Goal: Task Accomplishment & Management: Complete application form

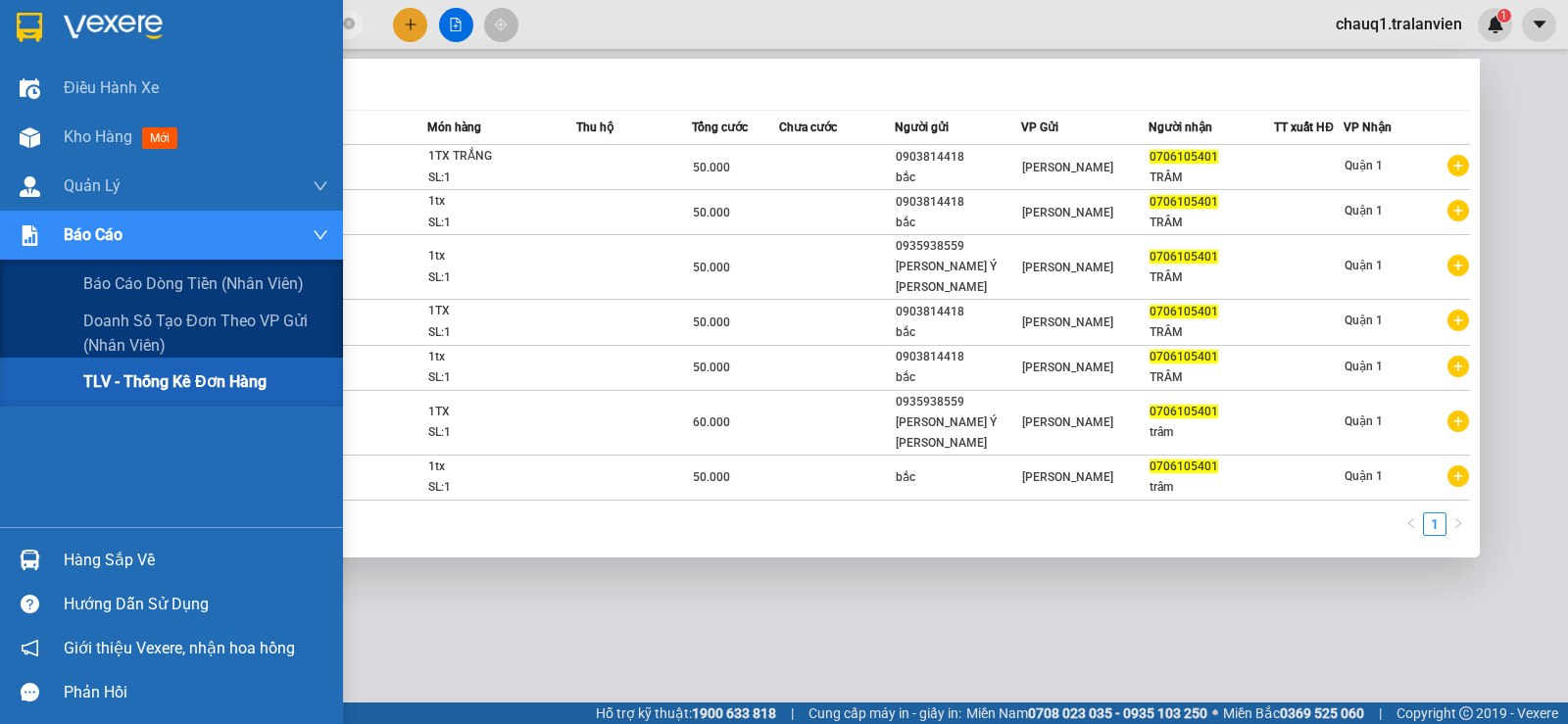
click at [153, 380] on span "TLV - Thống kê đơn hàng" at bounding box center [175, 381] width 183 height 25
click at [142, 363] on div "TLV - Thống kê đơn hàng" at bounding box center [206, 381] width 245 height 49
click at [153, 366] on div "TLV - Thống kê đơn hàng" at bounding box center [206, 381] width 245 height 49
click at [138, 373] on span "TLV - Thống kê đơn hàng" at bounding box center [175, 381] width 183 height 25
click at [142, 371] on span "TLV - Thống kê đơn hàng" at bounding box center [175, 381] width 183 height 25
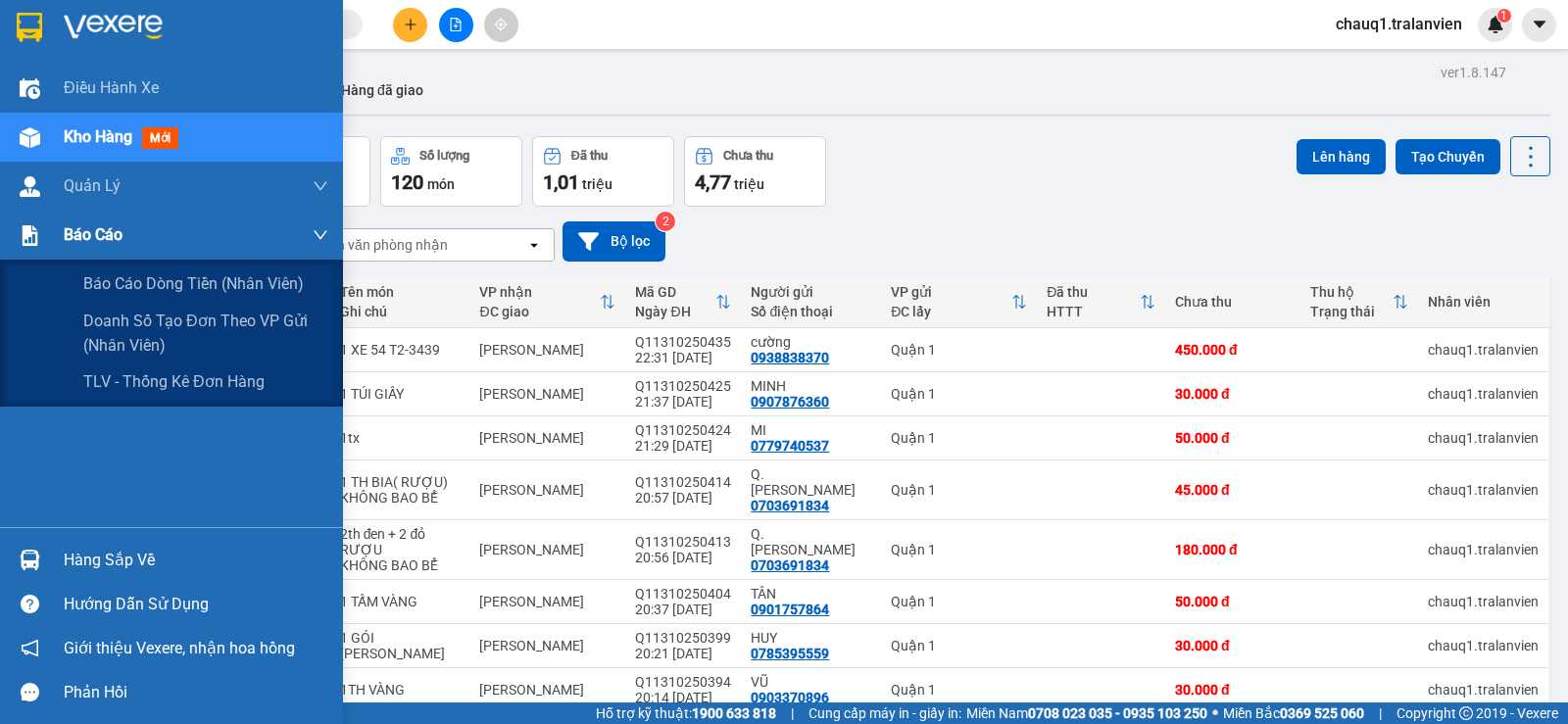
click at [98, 224] on span "Báo cáo" at bounding box center [93, 234] width 59 height 25
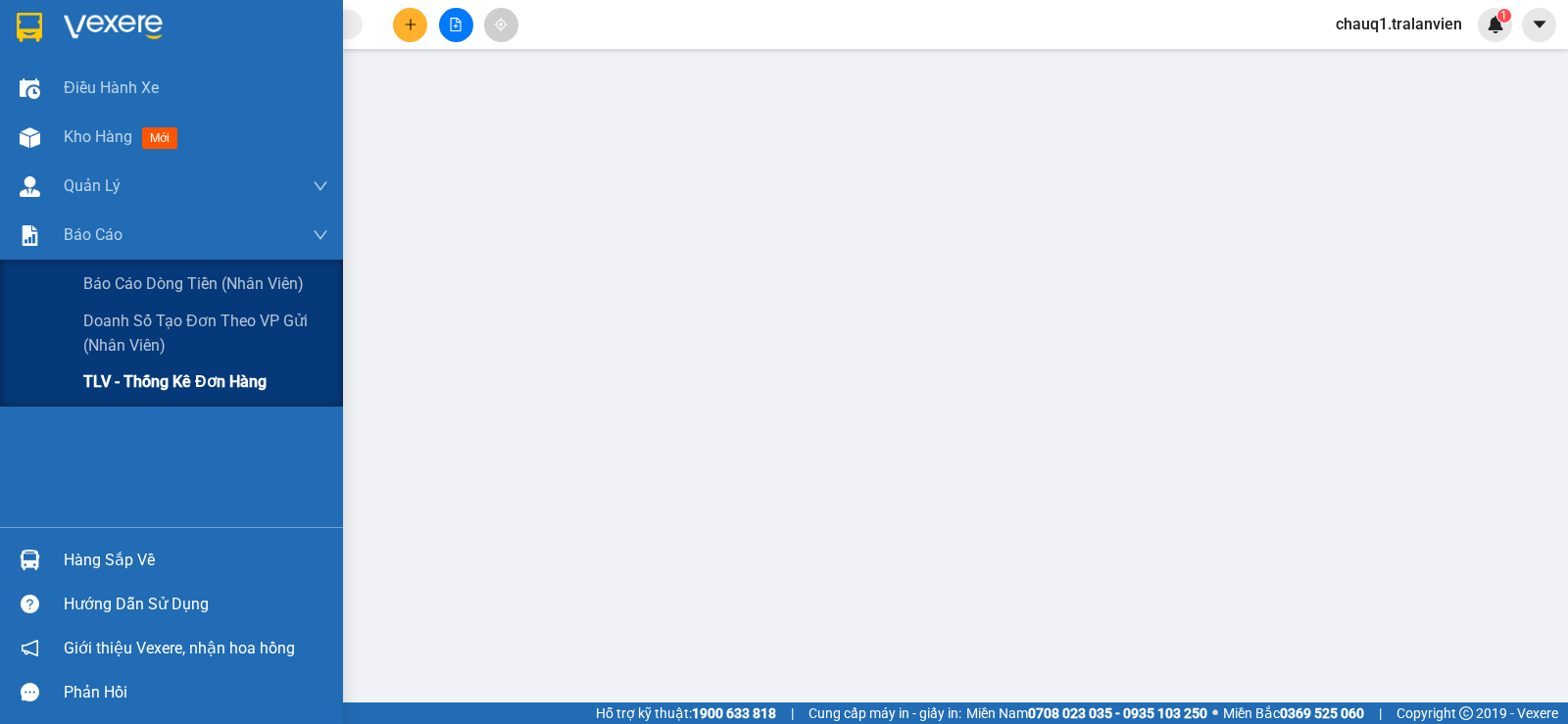
click at [147, 391] on span "TLV - Thống kê đơn hàng" at bounding box center [175, 381] width 183 height 25
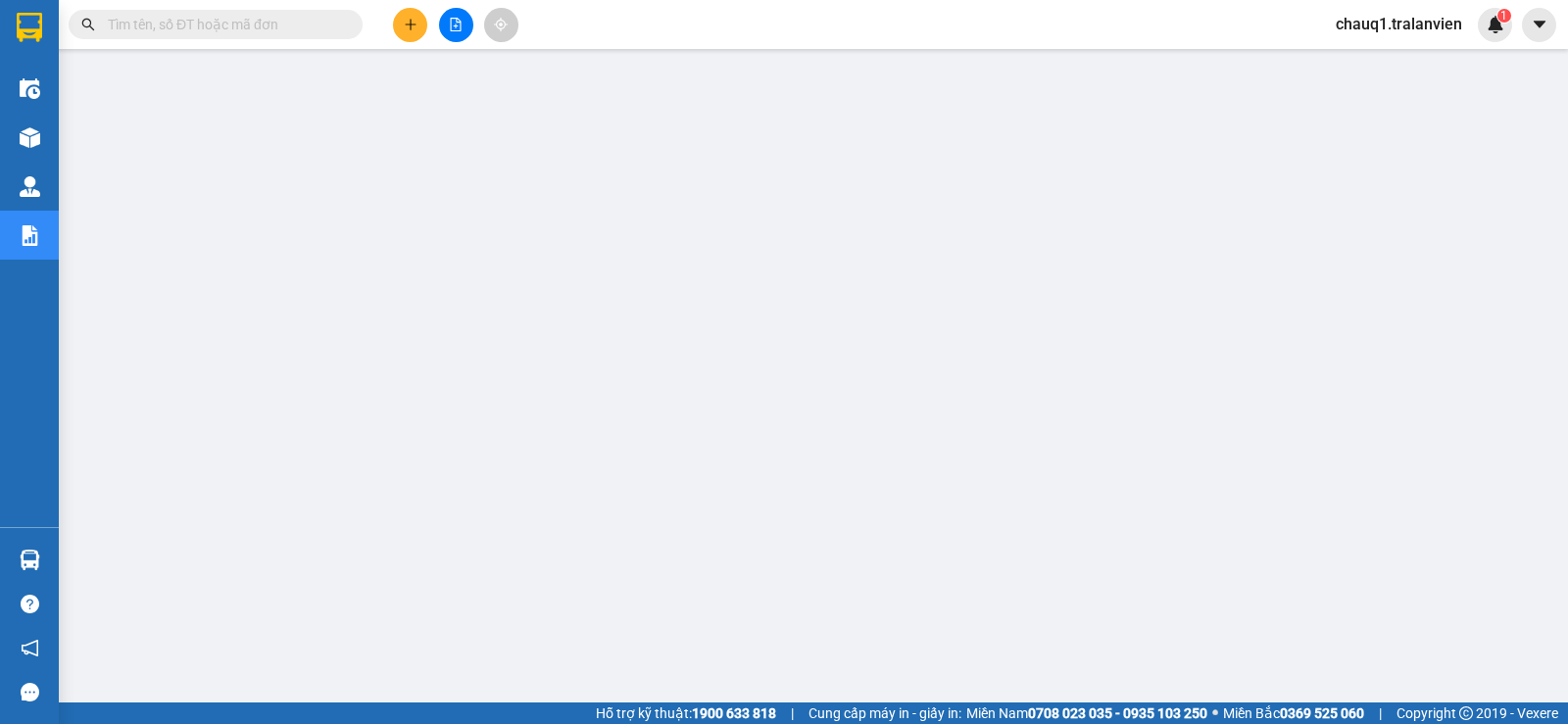
click at [203, 18] on input "text" at bounding box center [223, 25] width 231 height 22
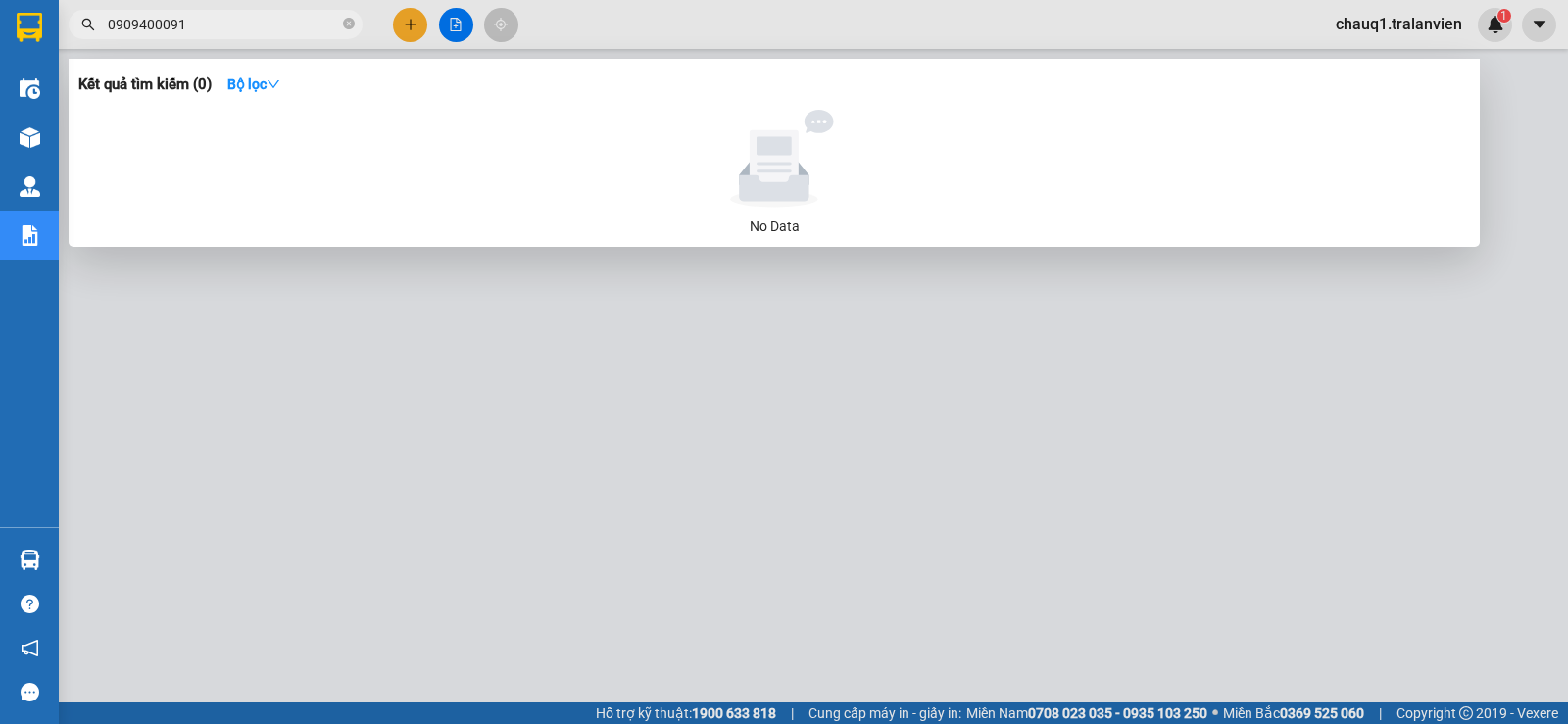
click at [236, 32] on input "0909400091" at bounding box center [223, 25] width 231 height 22
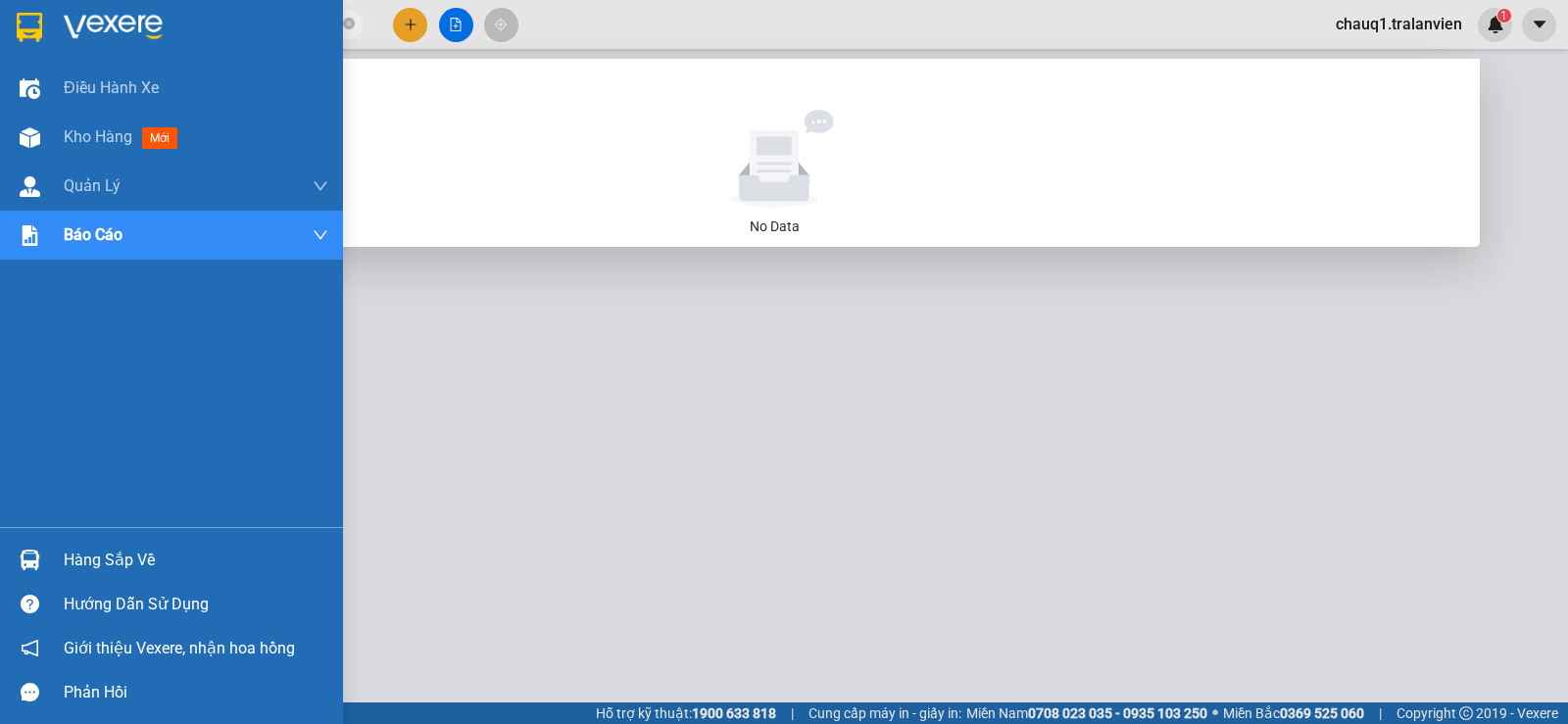
drag, startPoint x: 202, startPoint y: 33, endPoint x: 29, endPoint y: 38, distance: 173.1
click at [29, 38] on section "Kết quả tìm kiếm ( 0 ) Bộ lọc No Data 0909400091 chauq1.tralanvien 1 Điều hành …" at bounding box center [784, 362] width 1568 height 724
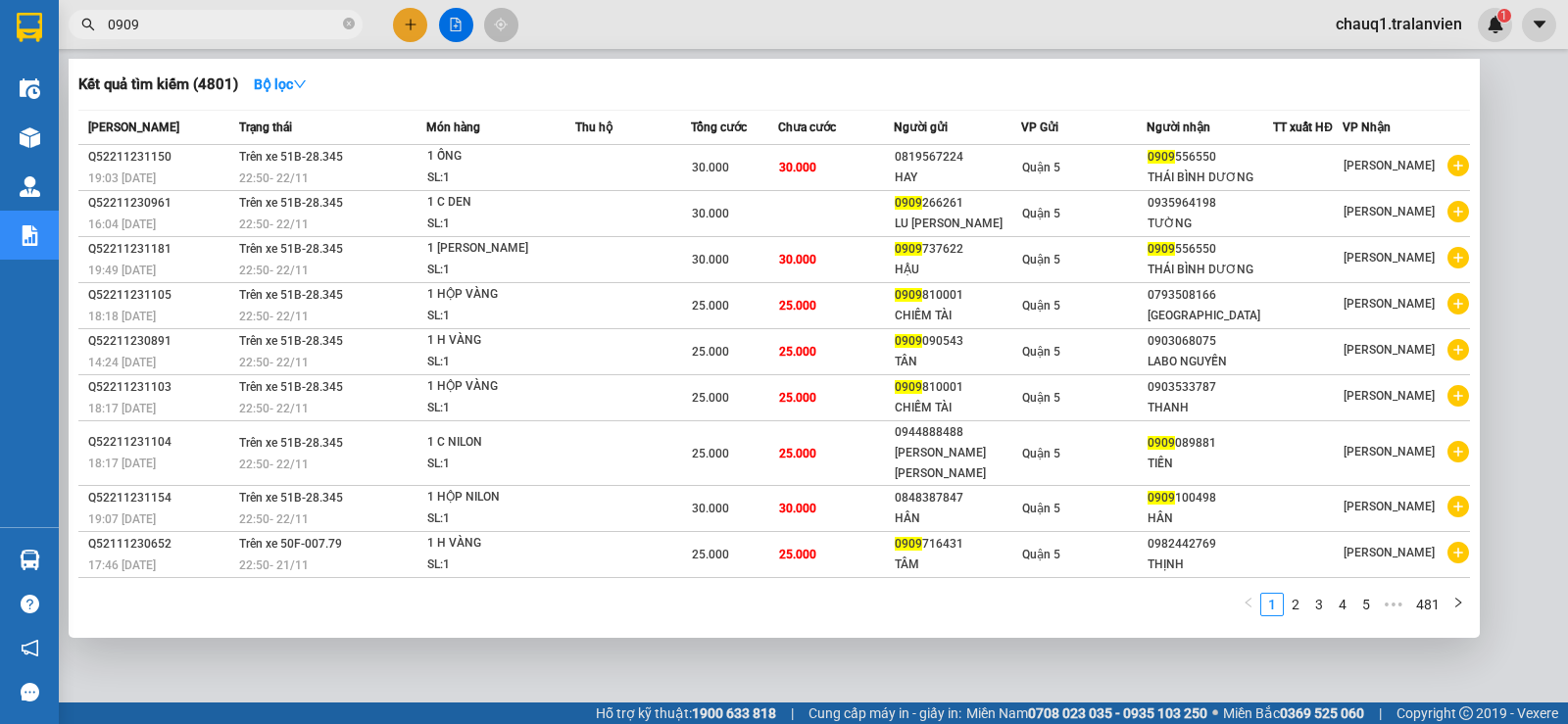
type input "0909"
click at [426, 17] on div at bounding box center [784, 362] width 1568 height 724
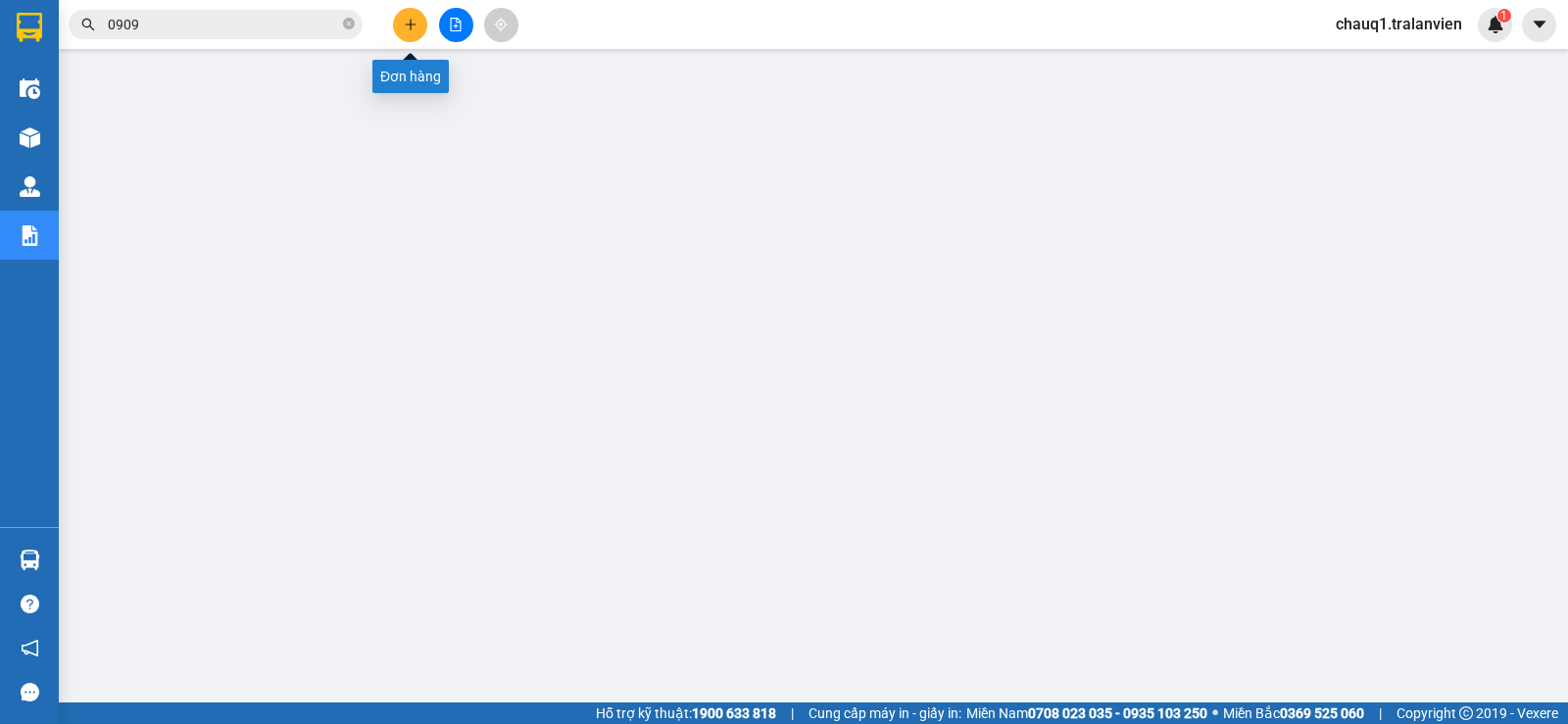
click at [413, 28] on icon "plus" at bounding box center [410, 25] width 14 height 14
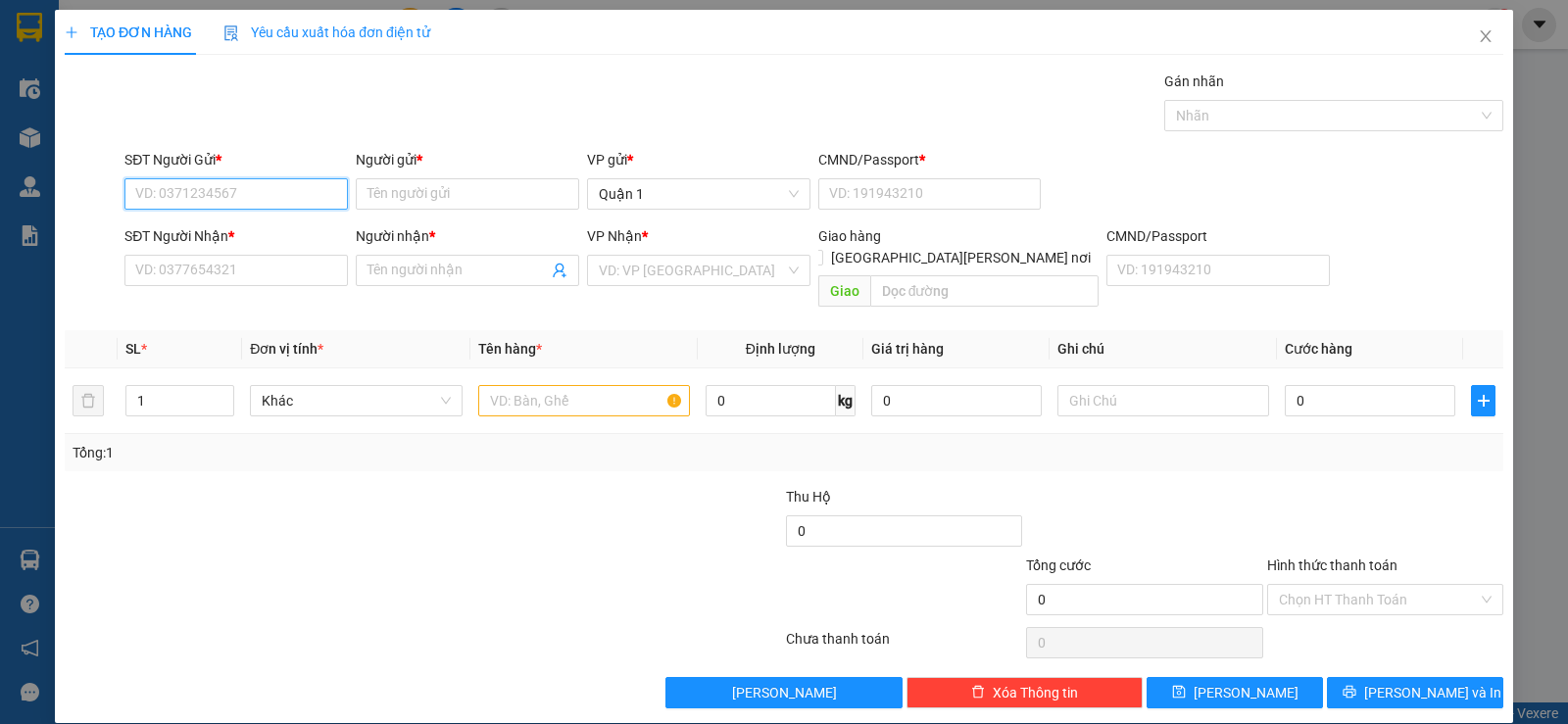
click at [184, 194] on input "SĐT Người Gửi *" at bounding box center [236, 193] width 223 height 31
type input "0964750144"
click at [210, 218] on div "0964750144 - tiến" at bounding box center [234, 232] width 221 height 31
type input "tiến"
type input "1"
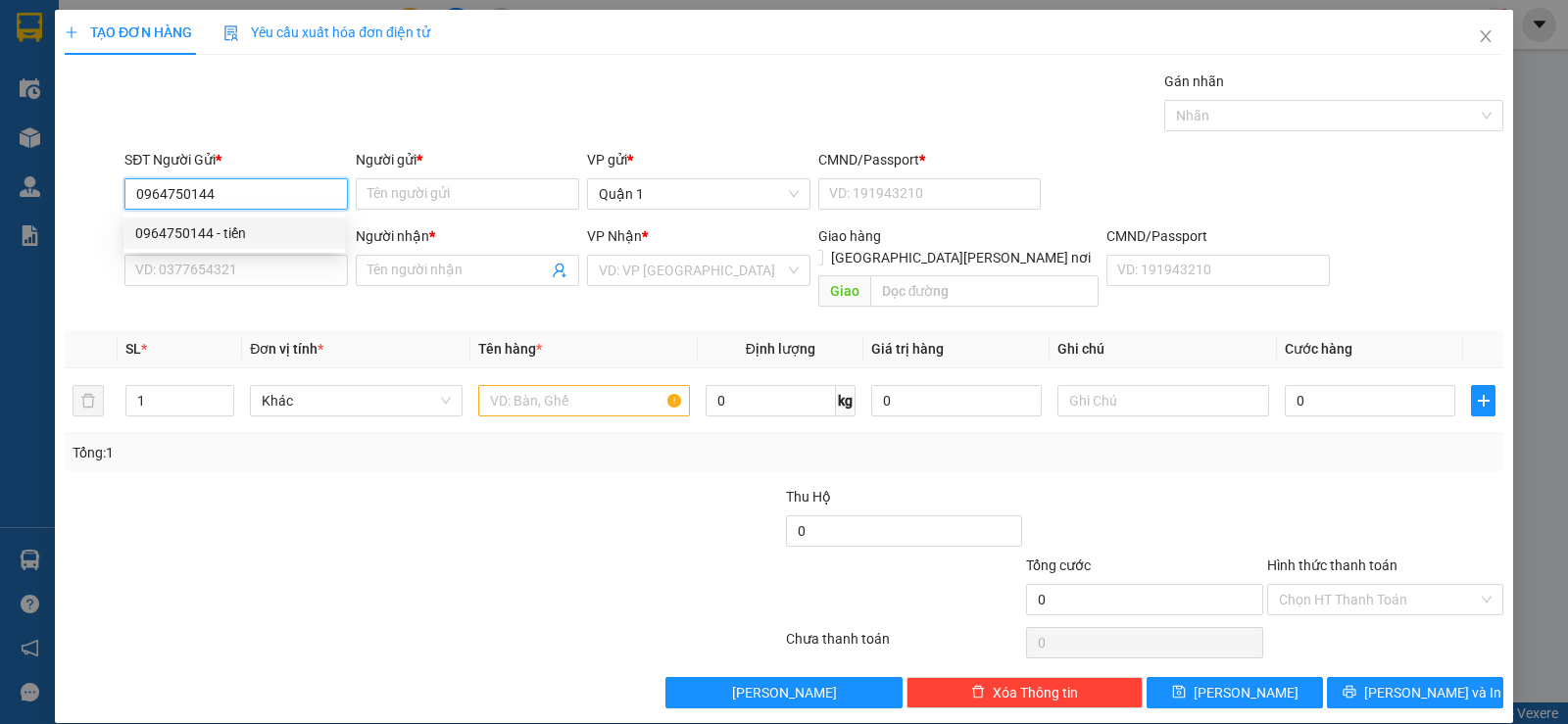
type input "0902816143"
type input "BẢO"
type input "0964750144"
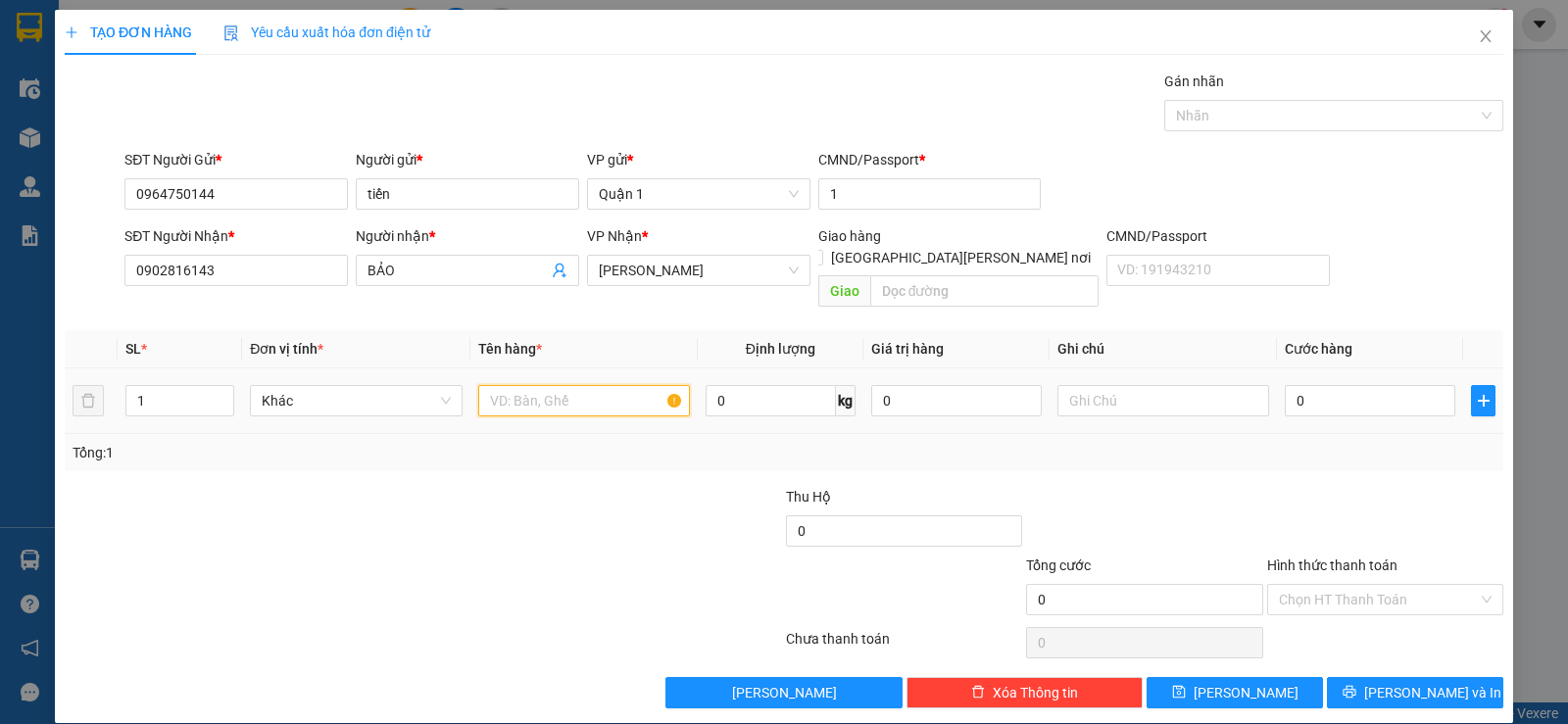
click at [577, 388] on input "text" at bounding box center [584, 400] width 211 height 31
type input "1 MIẾNG LƯỚI"
click at [1347, 389] on input "0" at bounding box center [1370, 400] width 170 height 31
type input "3"
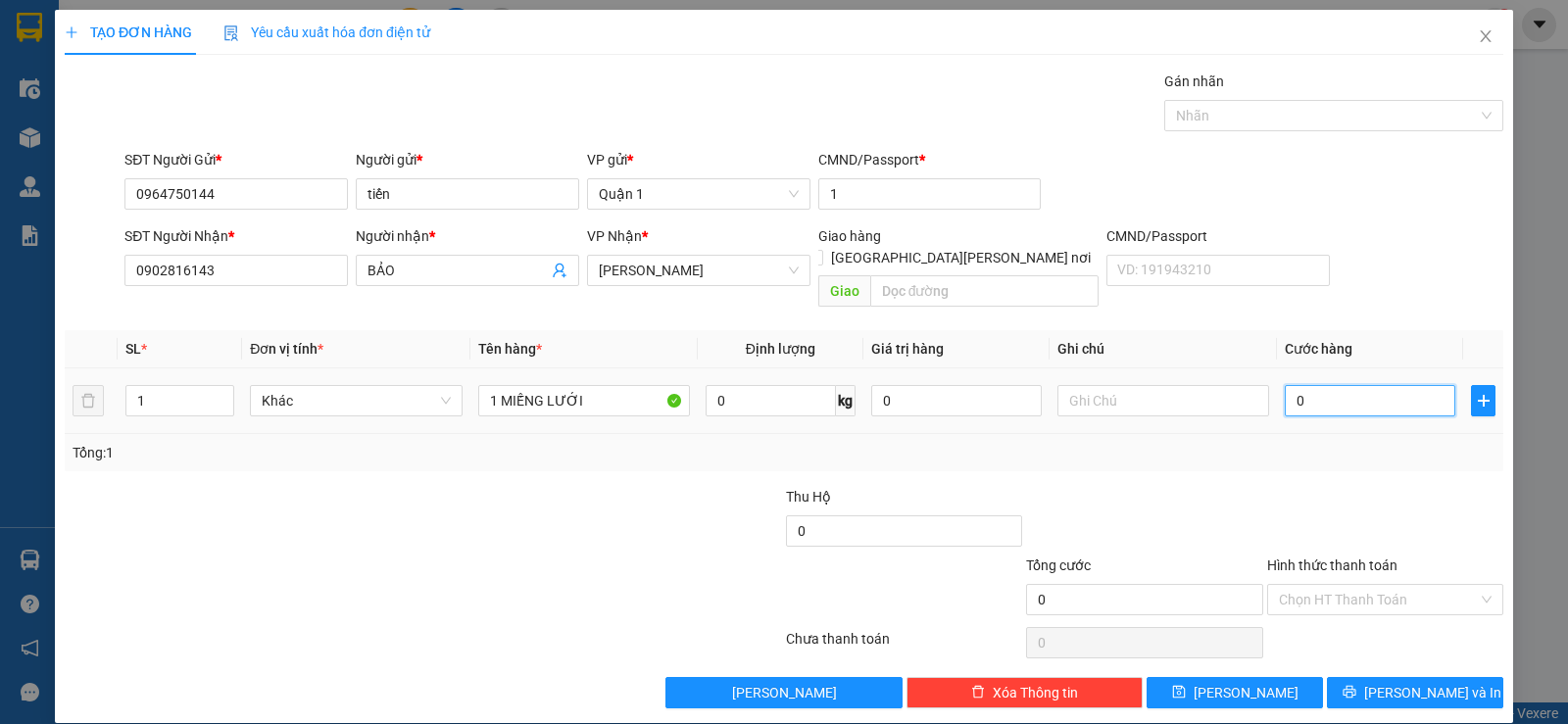
type input "3"
type input "35"
type input "35.000"
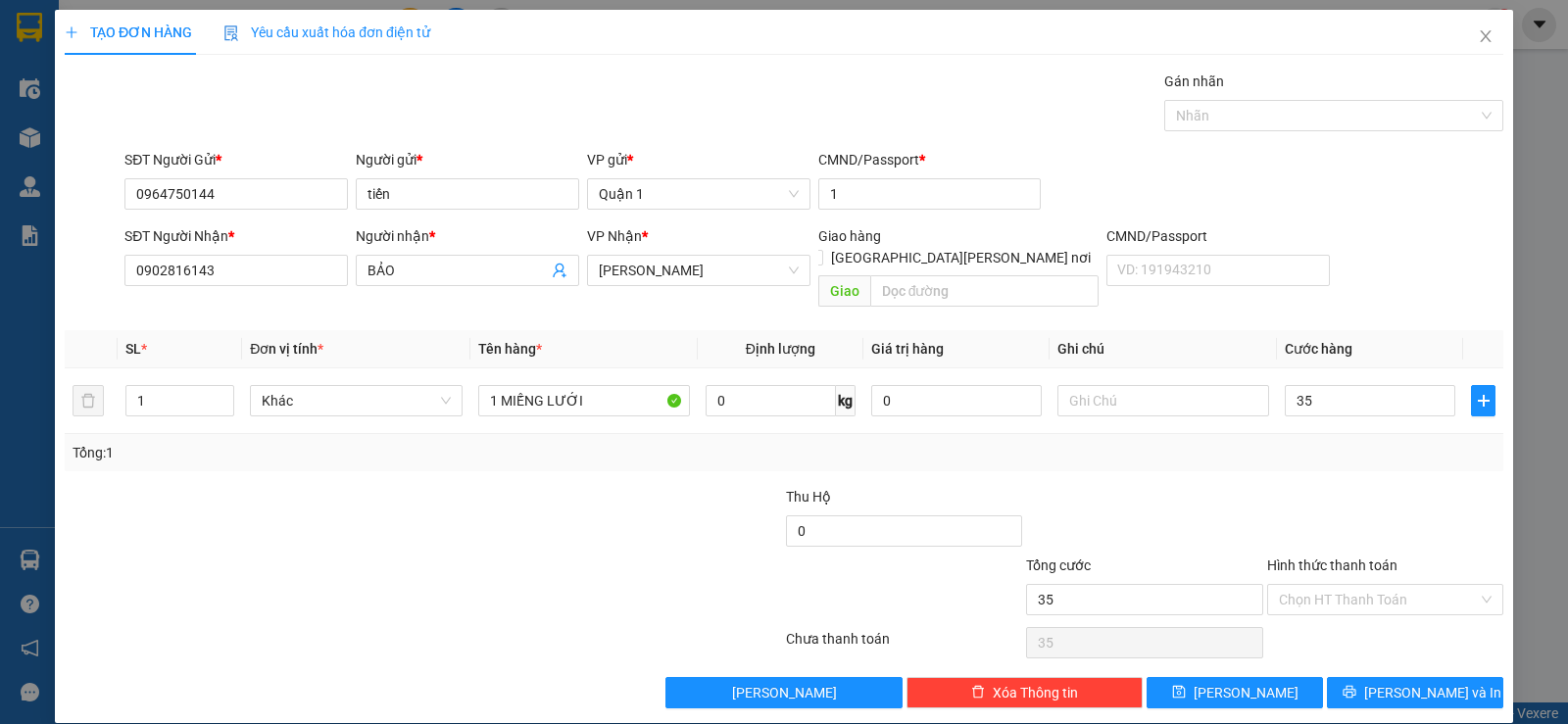
type input "35.000"
click at [1262, 235] on div "CMND/Passport" at bounding box center [1217, 236] width 223 height 22
click at [1262, 255] on input "CMND/Passport" at bounding box center [1217, 270] width 223 height 31
click at [1345, 677] on button "Lưu và In" at bounding box center [1415, 692] width 176 height 31
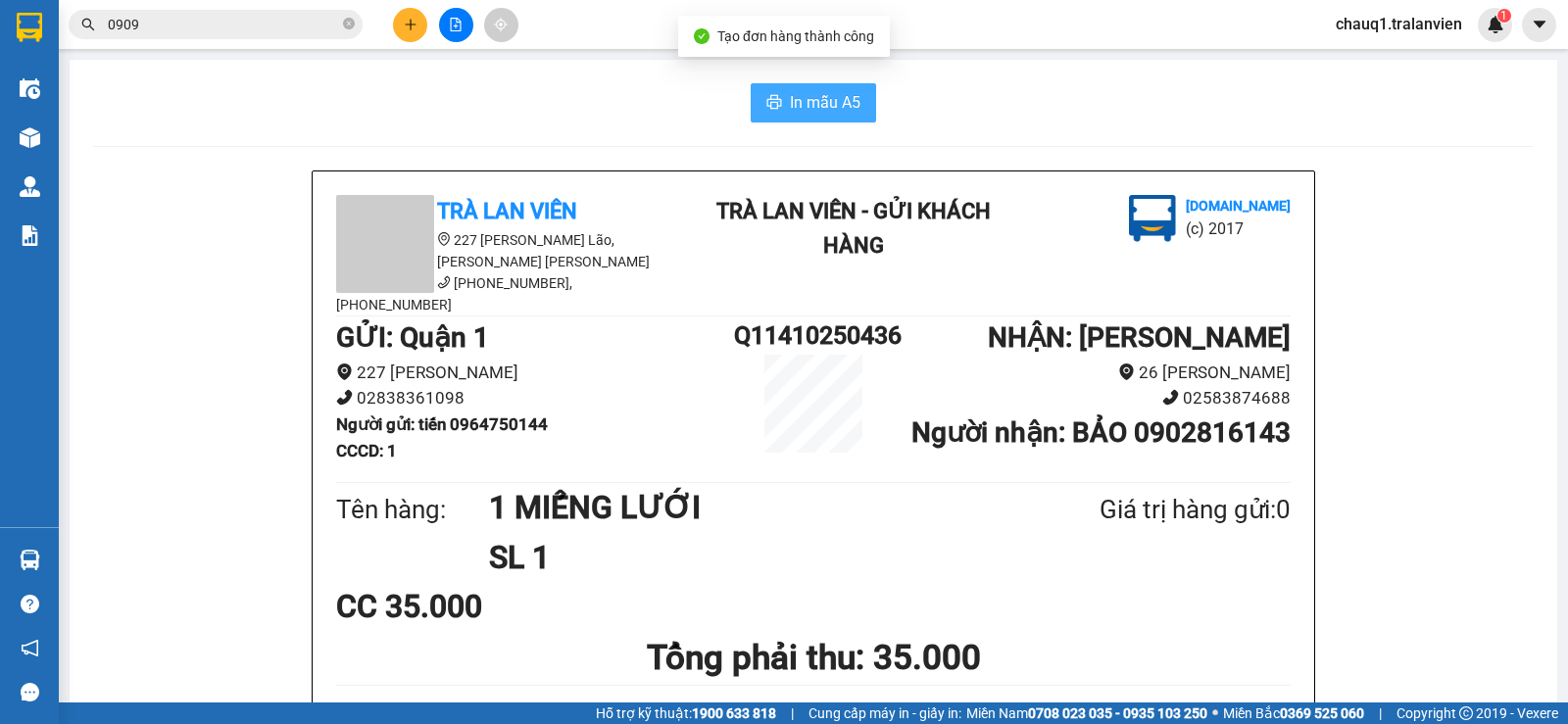
click at [790, 106] on span "In mẫu A5" at bounding box center [825, 102] width 71 height 25
click at [183, 33] on input "0909" at bounding box center [223, 25] width 231 height 22
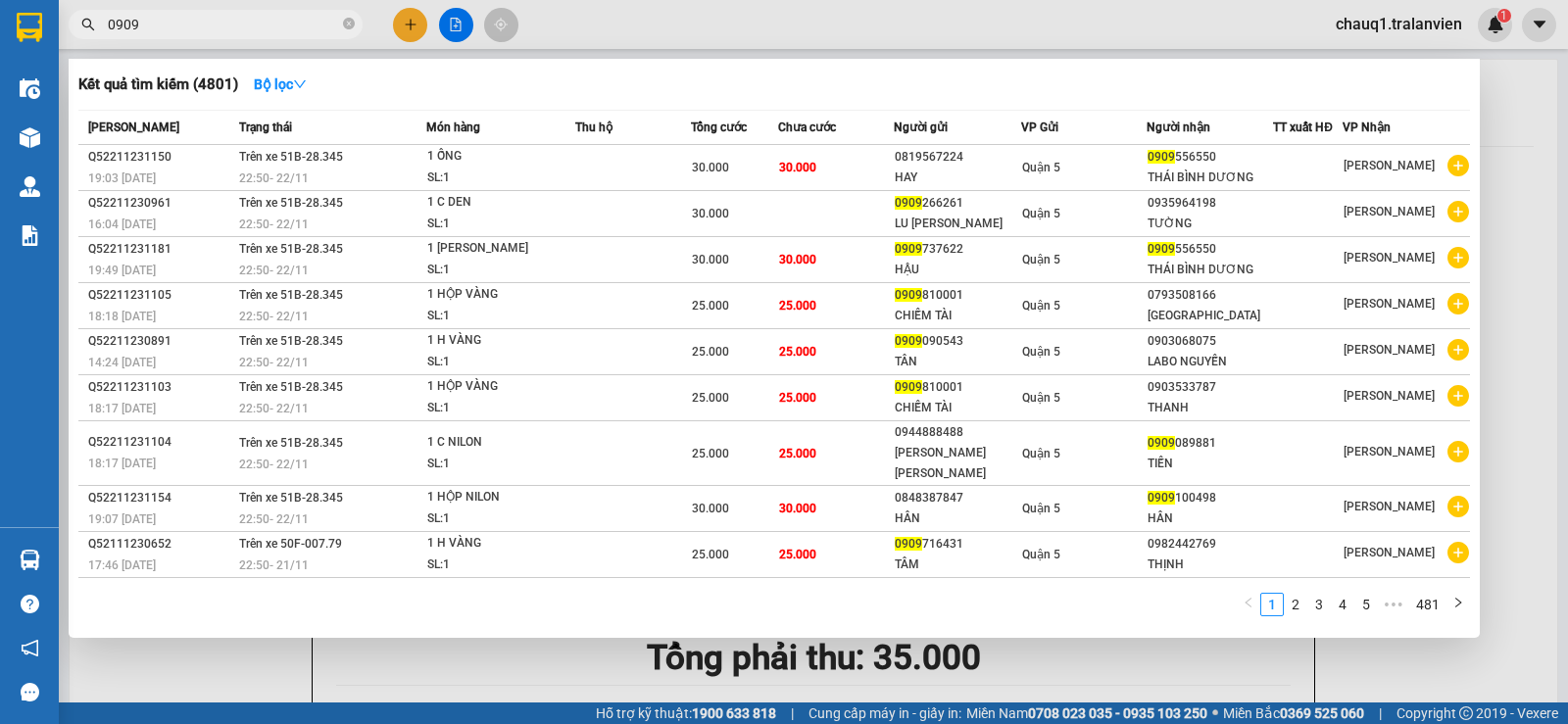
click at [183, 33] on input "0909" at bounding box center [223, 25] width 231 height 22
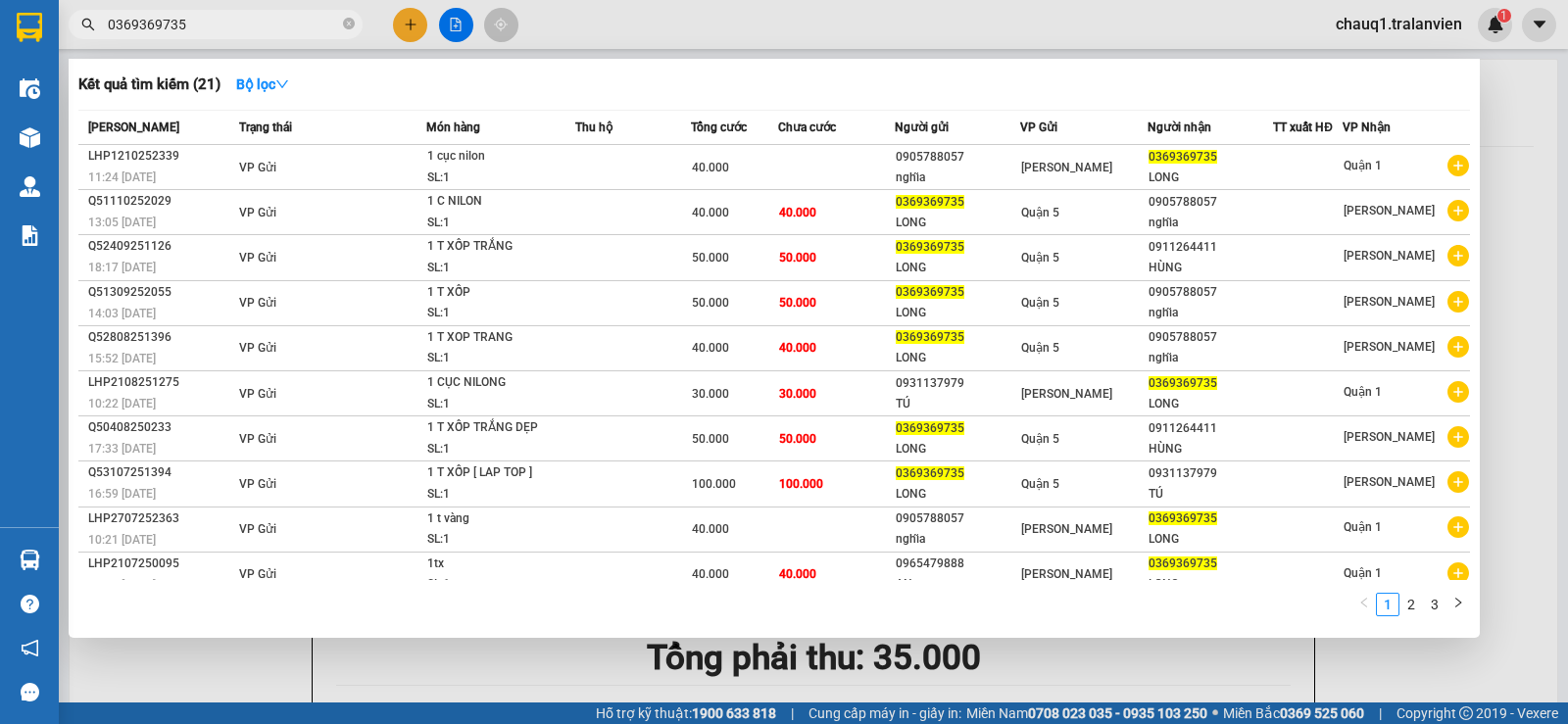
type input "0369369735"
click at [345, 25] on icon "close-circle" at bounding box center [349, 24] width 12 height 12
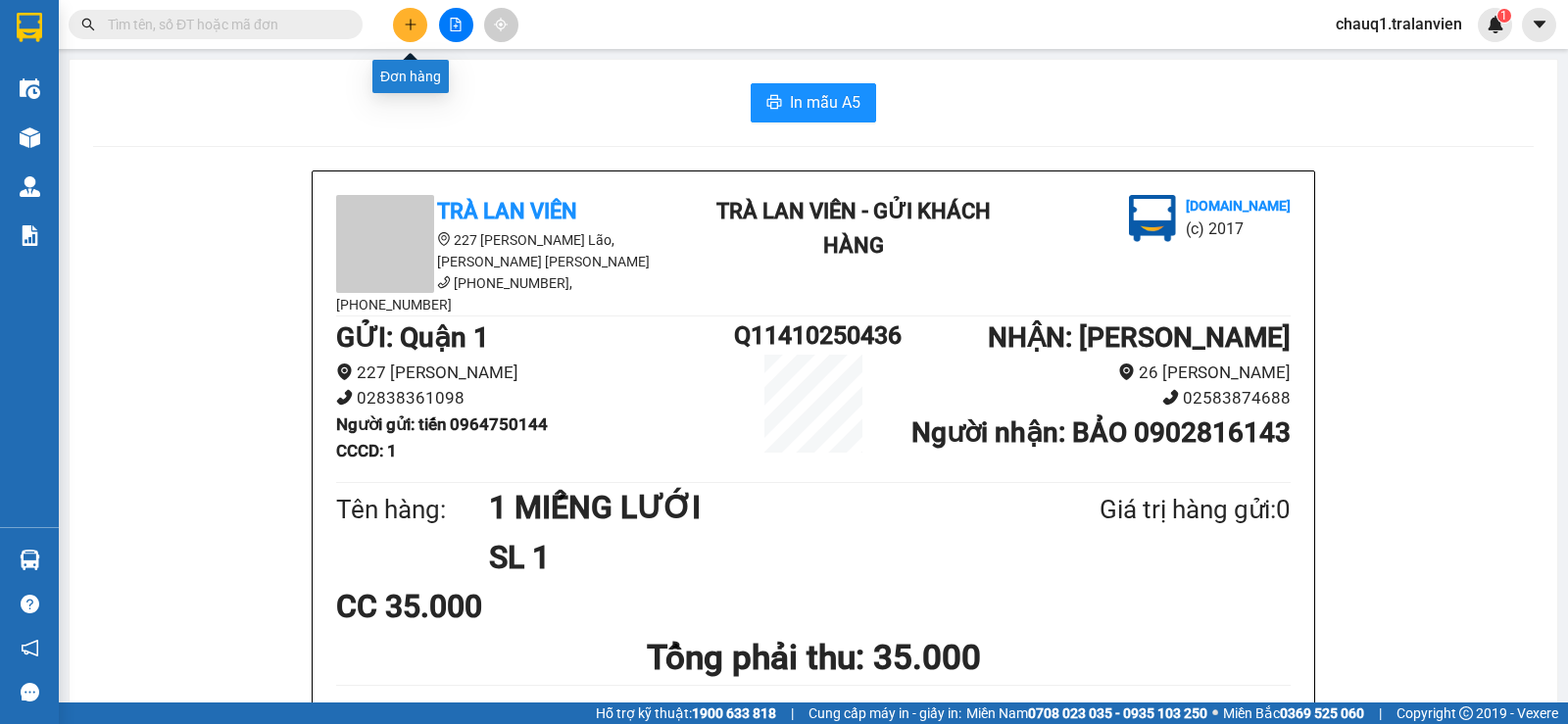
click at [403, 22] on icon "plus" at bounding box center [410, 25] width 14 height 14
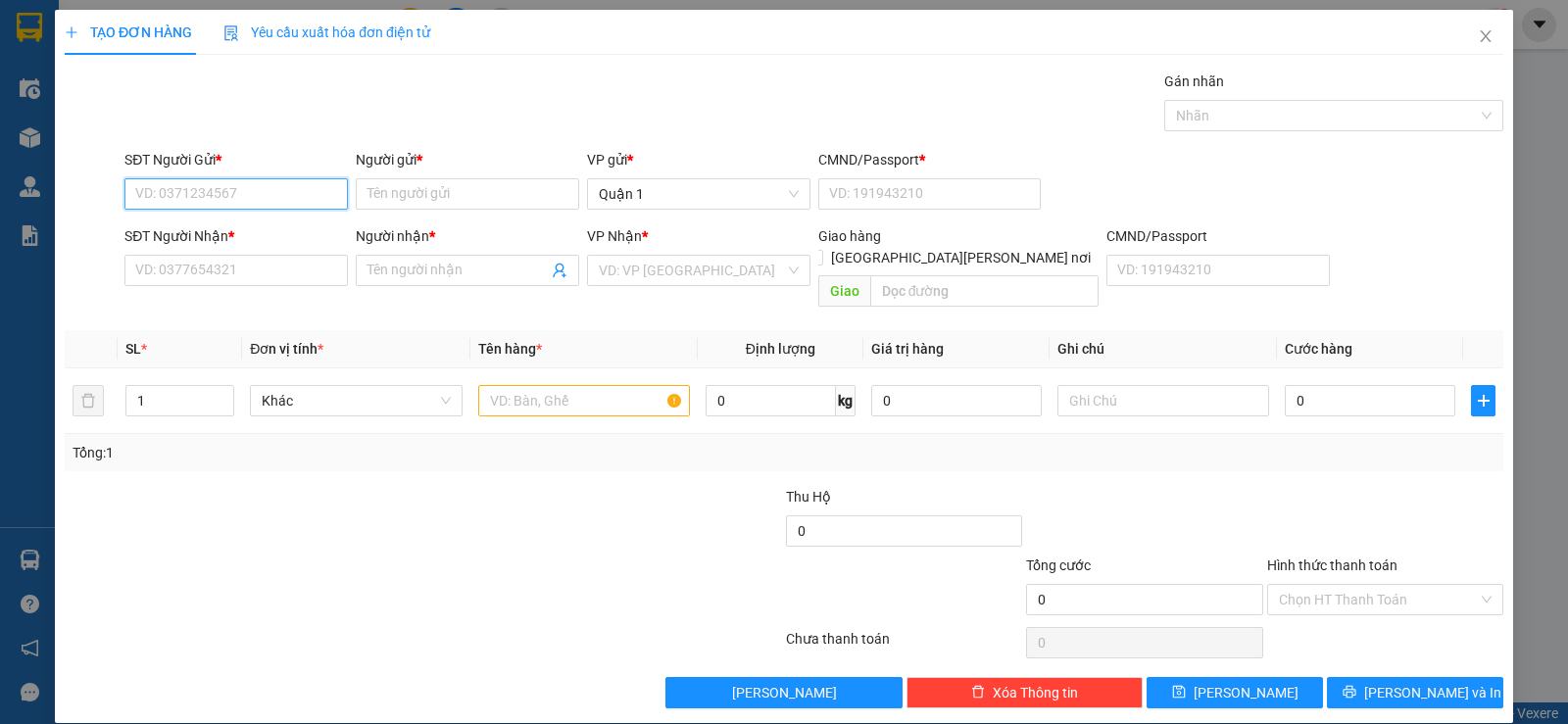
click at [202, 182] on input "SĐT Người Gửi *" at bounding box center [236, 193] width 223 height 31
type input "0966371657"
click at [158, 226] on div "0966371657 - NGA" at bounding box center [234, 233] width 198 height 22
type input "NGA"
type input "1"
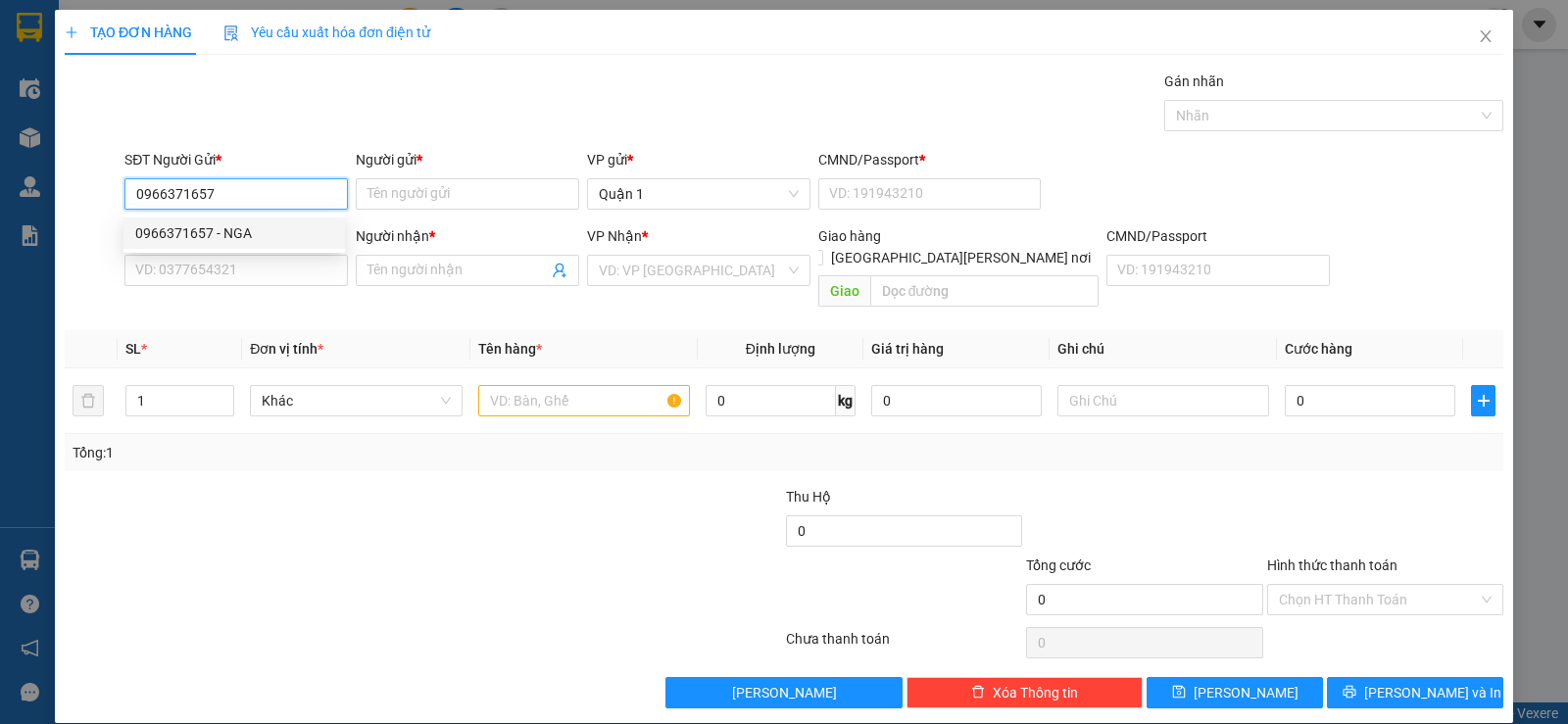
type input "0793937777"
type input "THẢO NGUYÊN"
type input "0966371657"
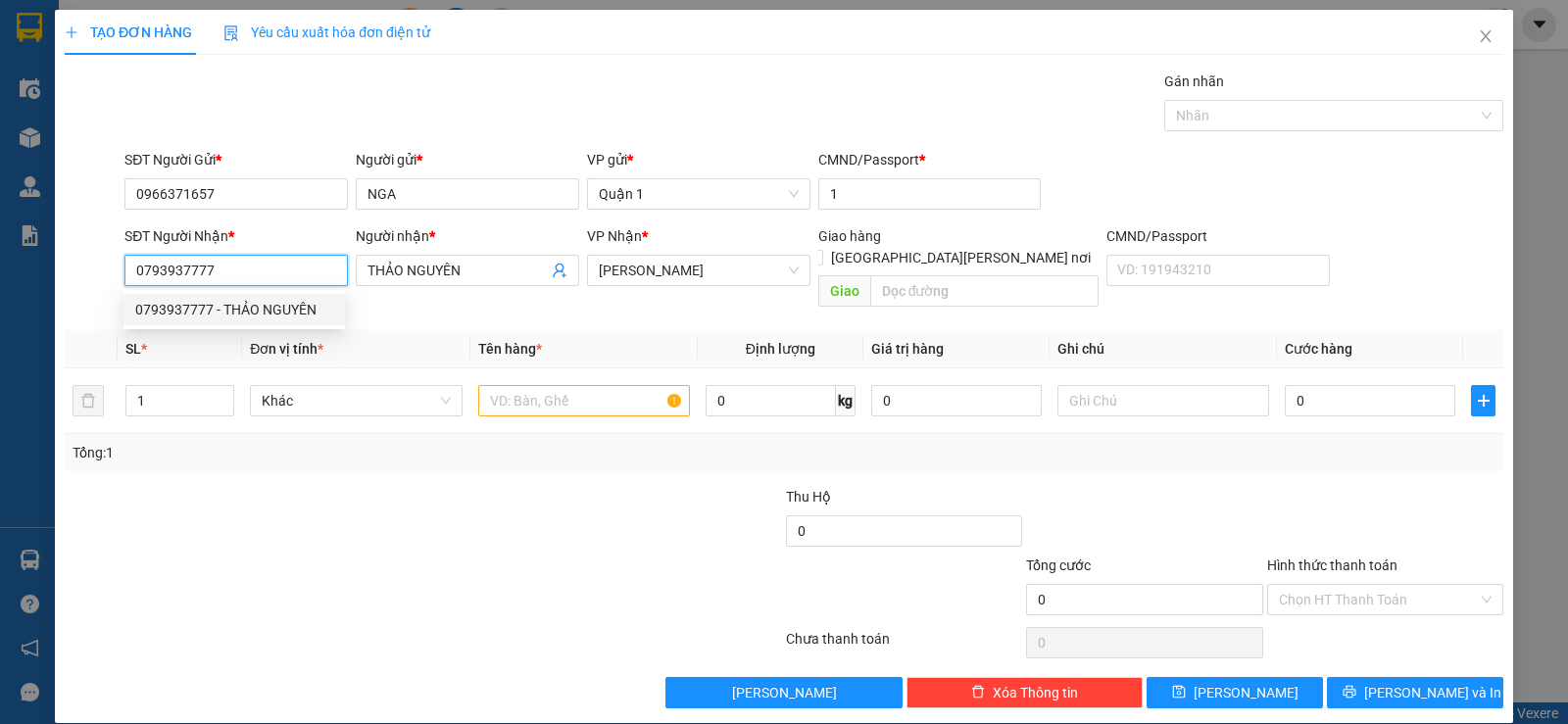
drag, startPoint x: 212, startPoint y: 265, endPoint x: 72, endPoint y: 265, distance: 140.0
click at [72, 265] on div "SĐT Người Nhận * 0793937777 Người nhận * THẢO NGUYÊN VP Nhận * Lê Hồng Phong Gi…" at bounding box center [784, 270] width 1442 height 90
type input "0977809192"
click at [200, 314] on div "0977809192 - VY" at bounding box center [234, 310] width 198 height 22
type input "VY"
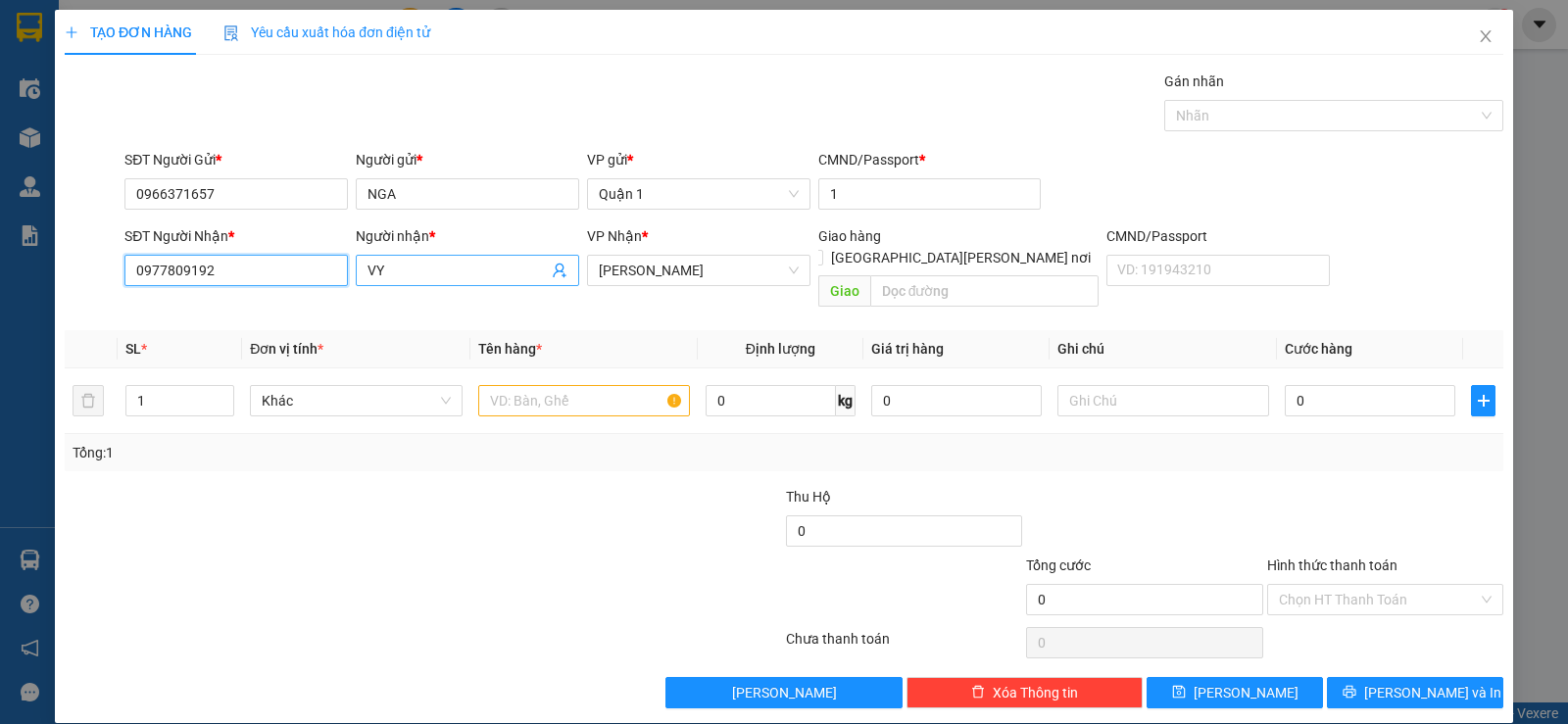
type input "0977809192"
drag, startPoint x: 410, startPoint y: 263, endPoint x: 327, endPoint y: 271, distance: 83.4
click at [327, 271] on div "SĐT Người Nhận * 0977809192 Người nhận * VY VY VP Nhận * Lê Hồng Phong Giao hàn…" at bounding box center [814, 270] width 1387 height 90
type input "CH [PERSON_NAME]"
click at [537, 387] on input "text" at bounding box center [584, 400] width 211 height 31
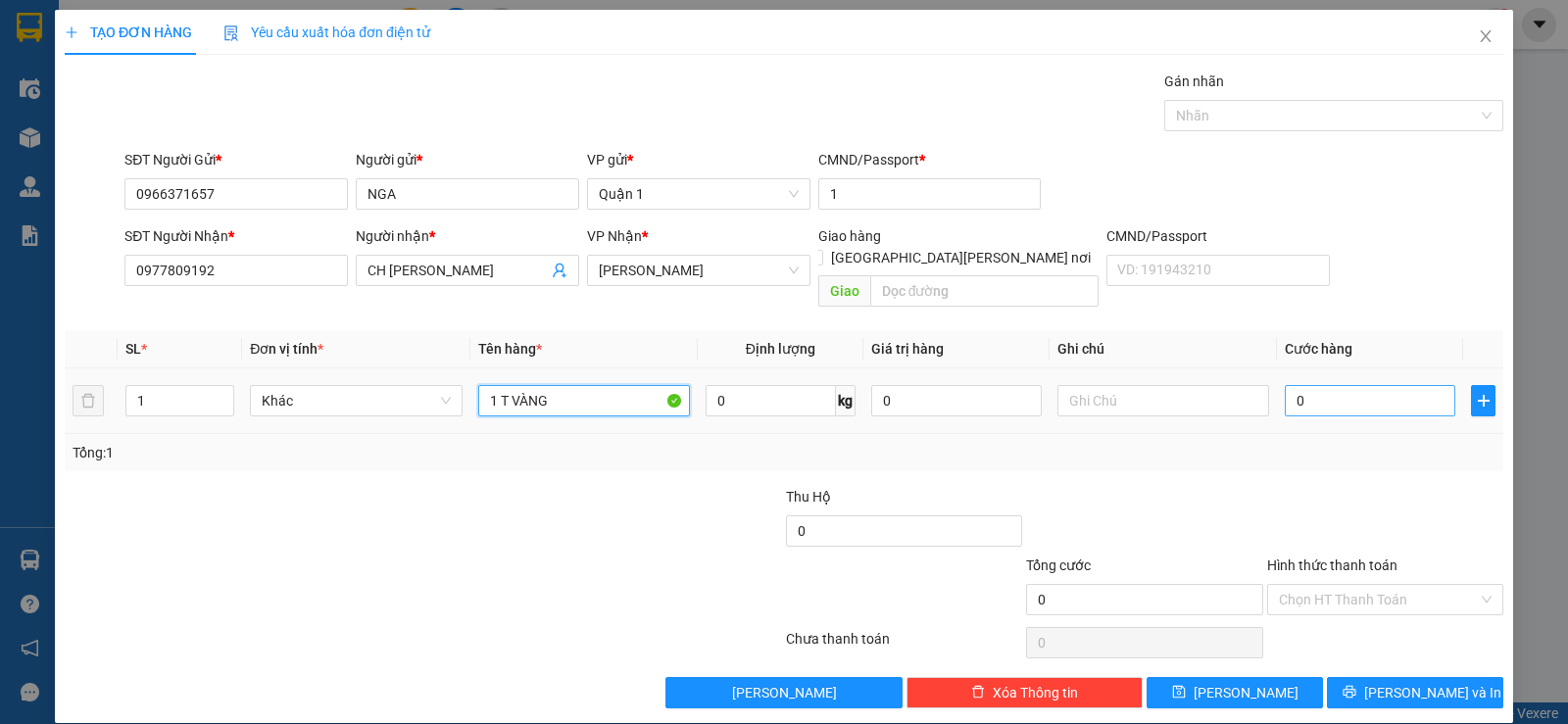
type input "1 T VÀNG"
type input "6"
type input "60"
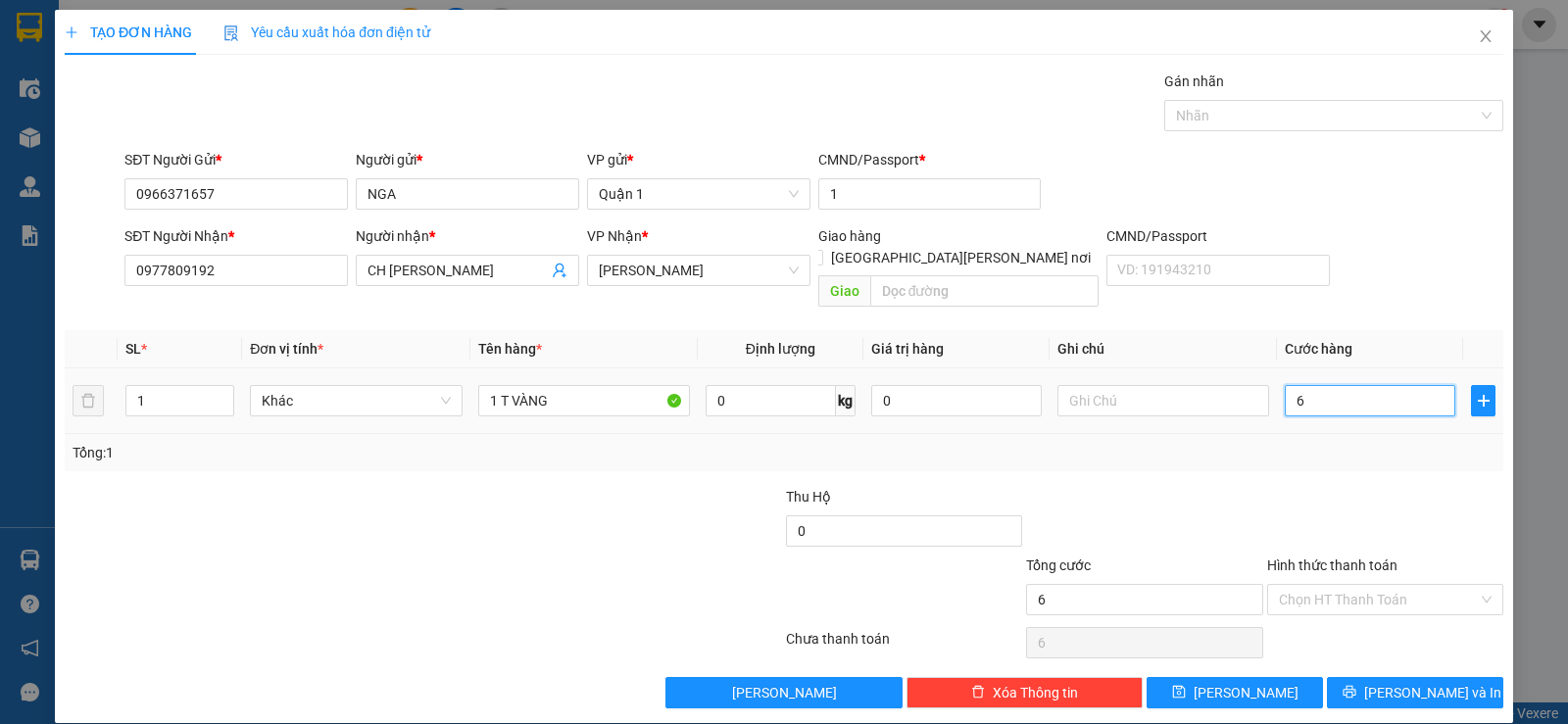
type input "60"
type input "60.000"
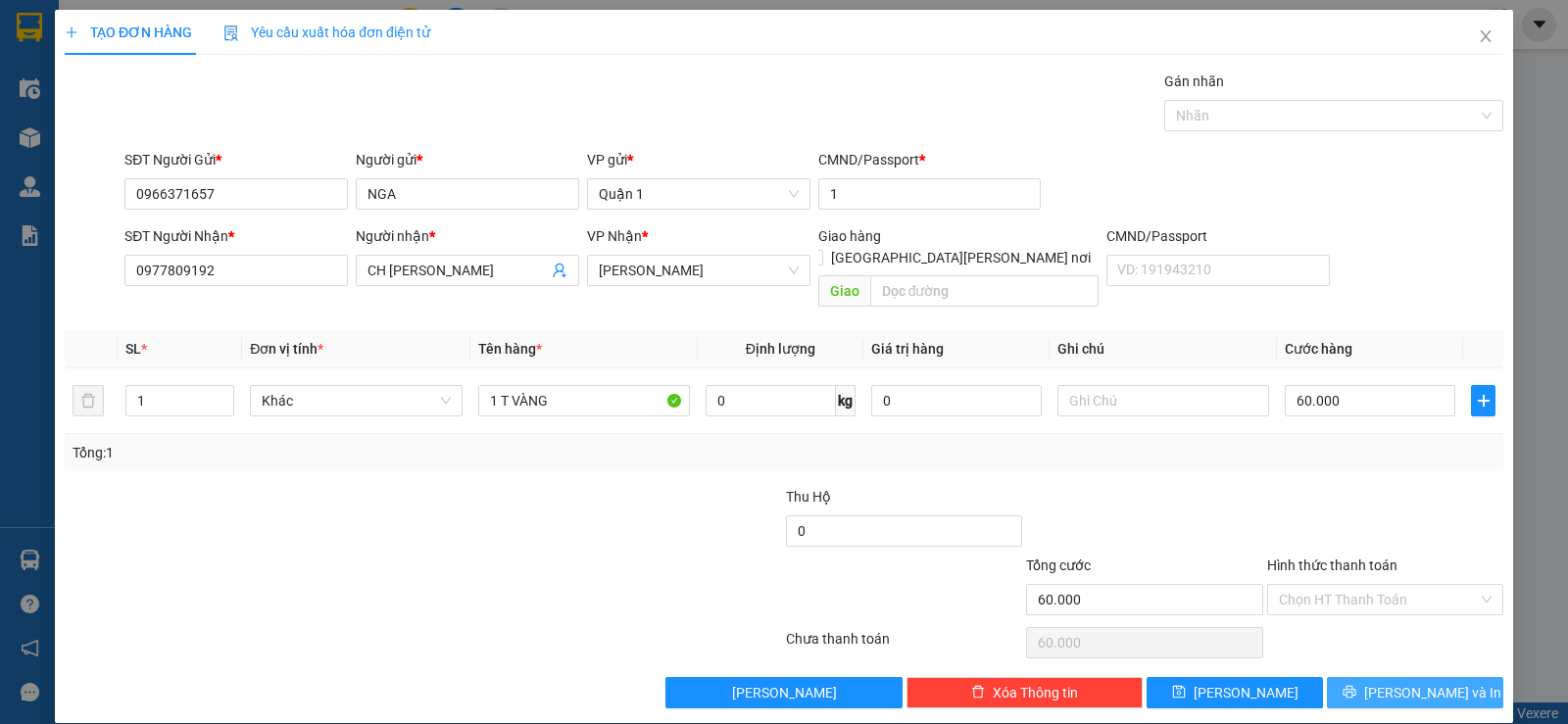
click at [1343, 677] on button "Lưu và In" at bounding box center [1415, 692] width 176 height 31
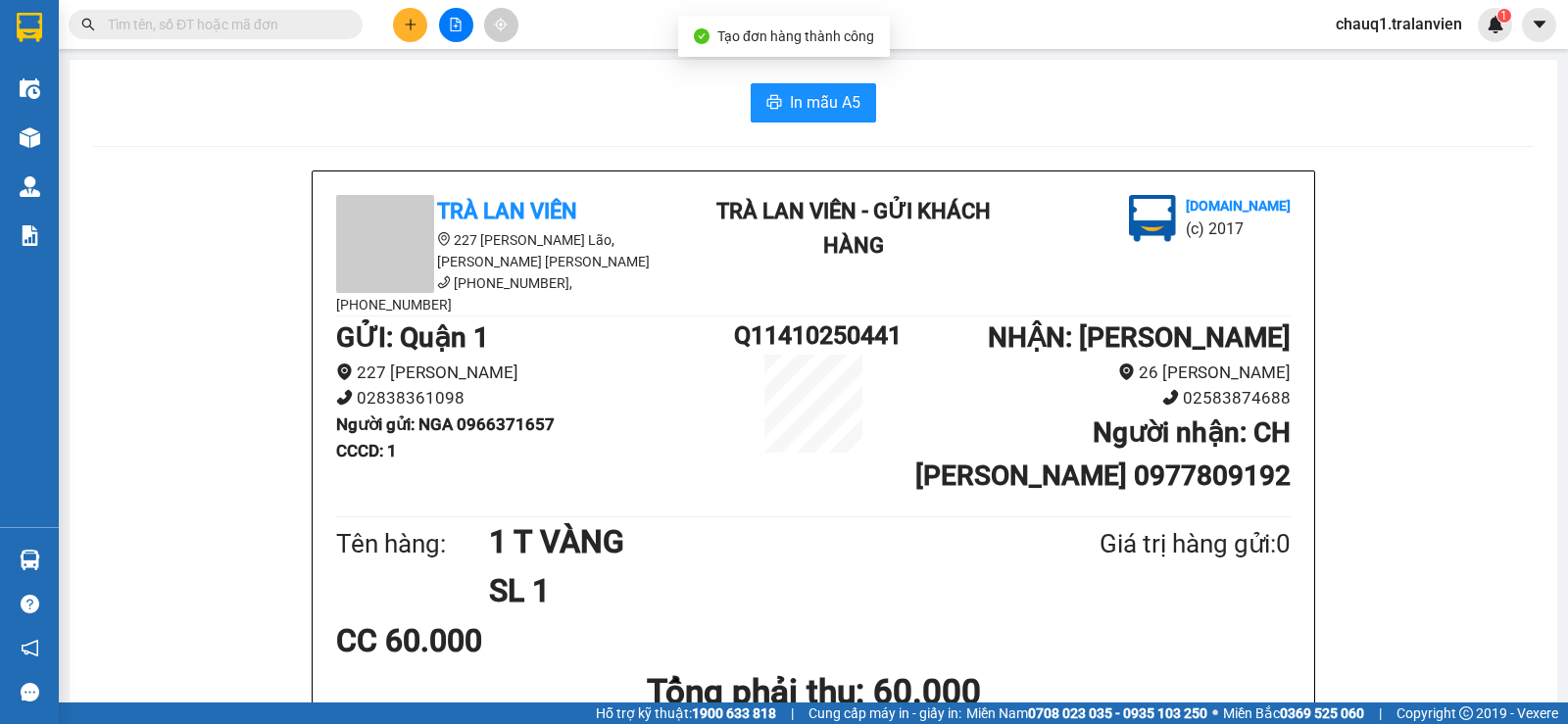
click at [835, 93] on span "In mẫu A5" at bounding box center [825, 102] width 71 height 25
click at [410, 29] on icon "plus" at bounding box center [409, 24] width 1 height 11
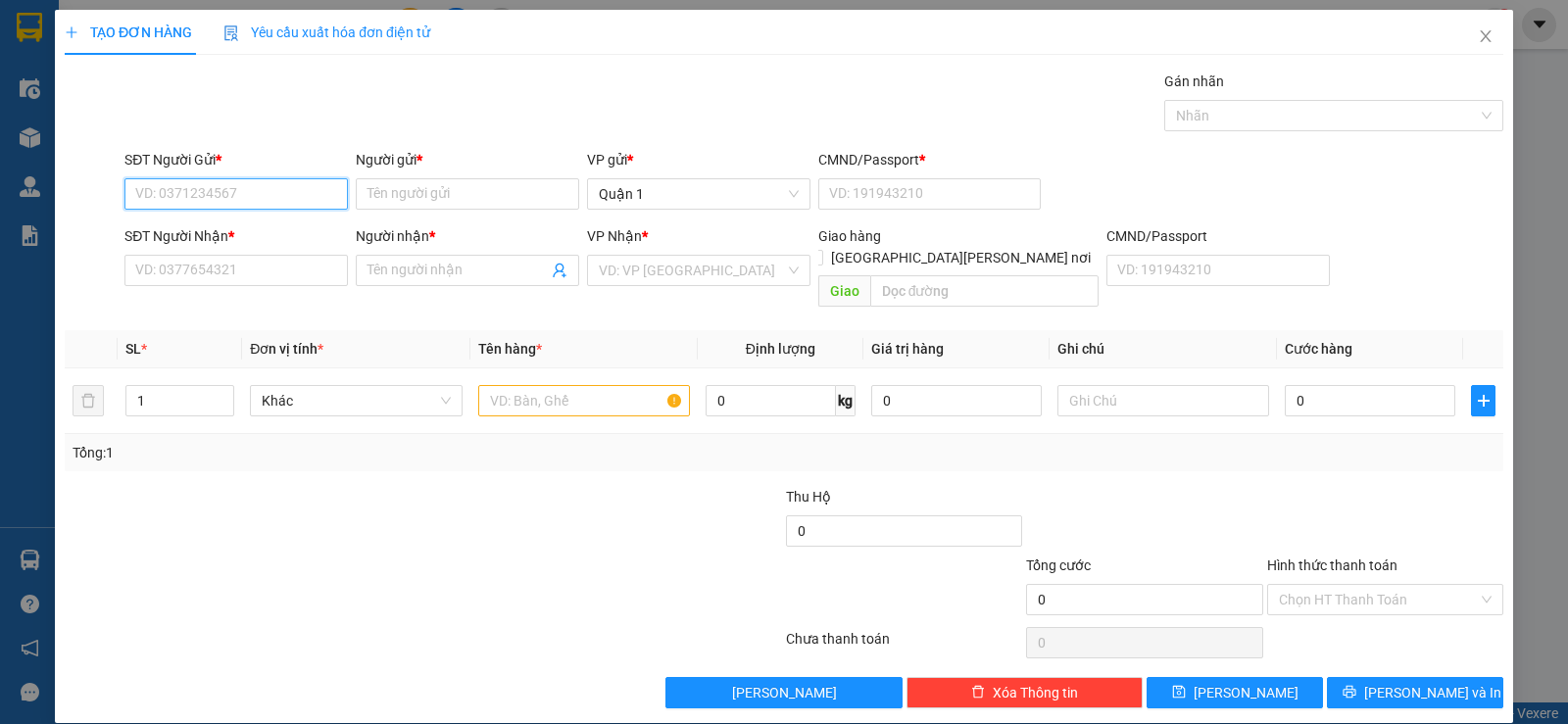
click at [261, 200] on input "SĐT Người Gửi *" at bounding box center [236, 193] width 223 height 31
type input "0973531440"
click at [166, 239] on div "0973531440 - NAM" at bounding box center [234, 233] width 198 height 22
type input "NAM"
type input "1"
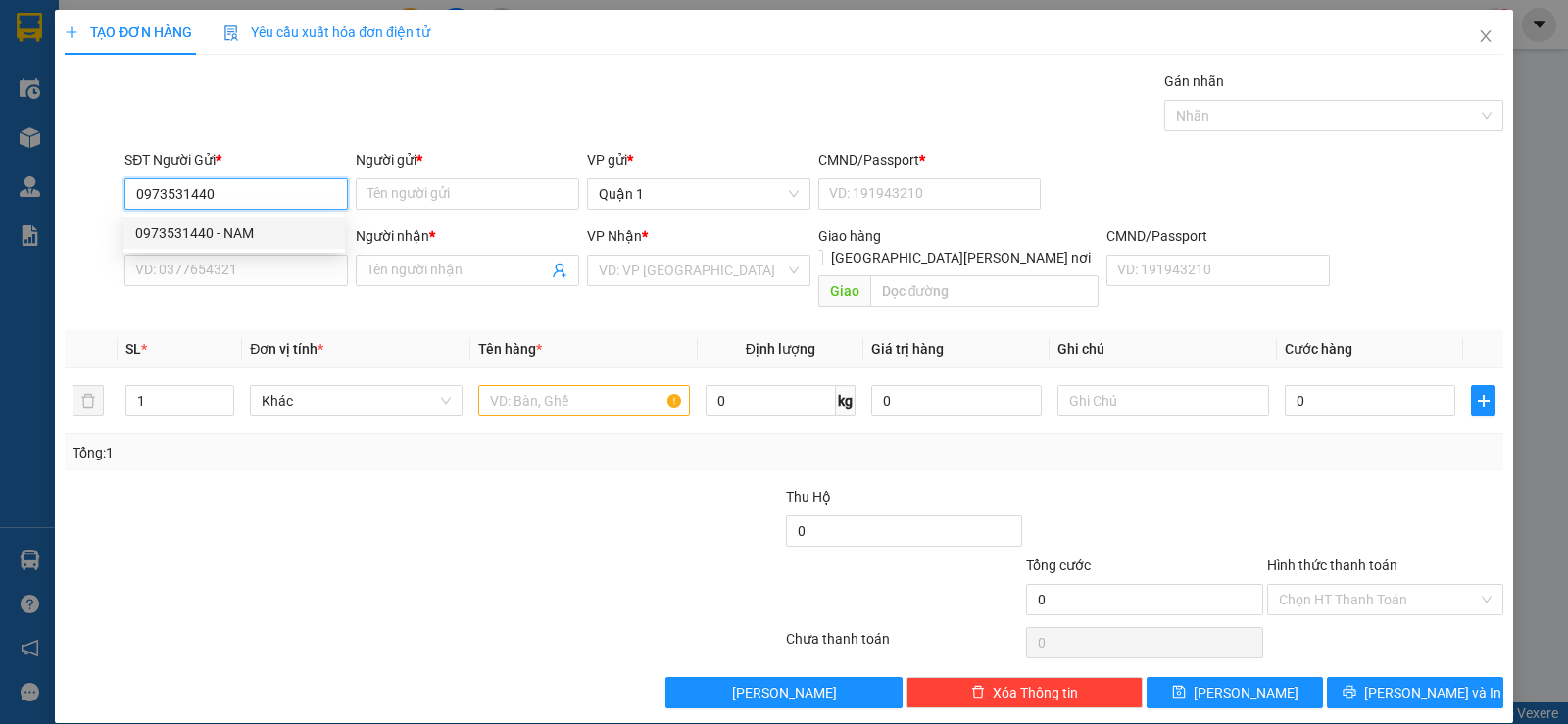
type input "0896388688"
type input "XUÂN TỨ"
type input "0973531440"
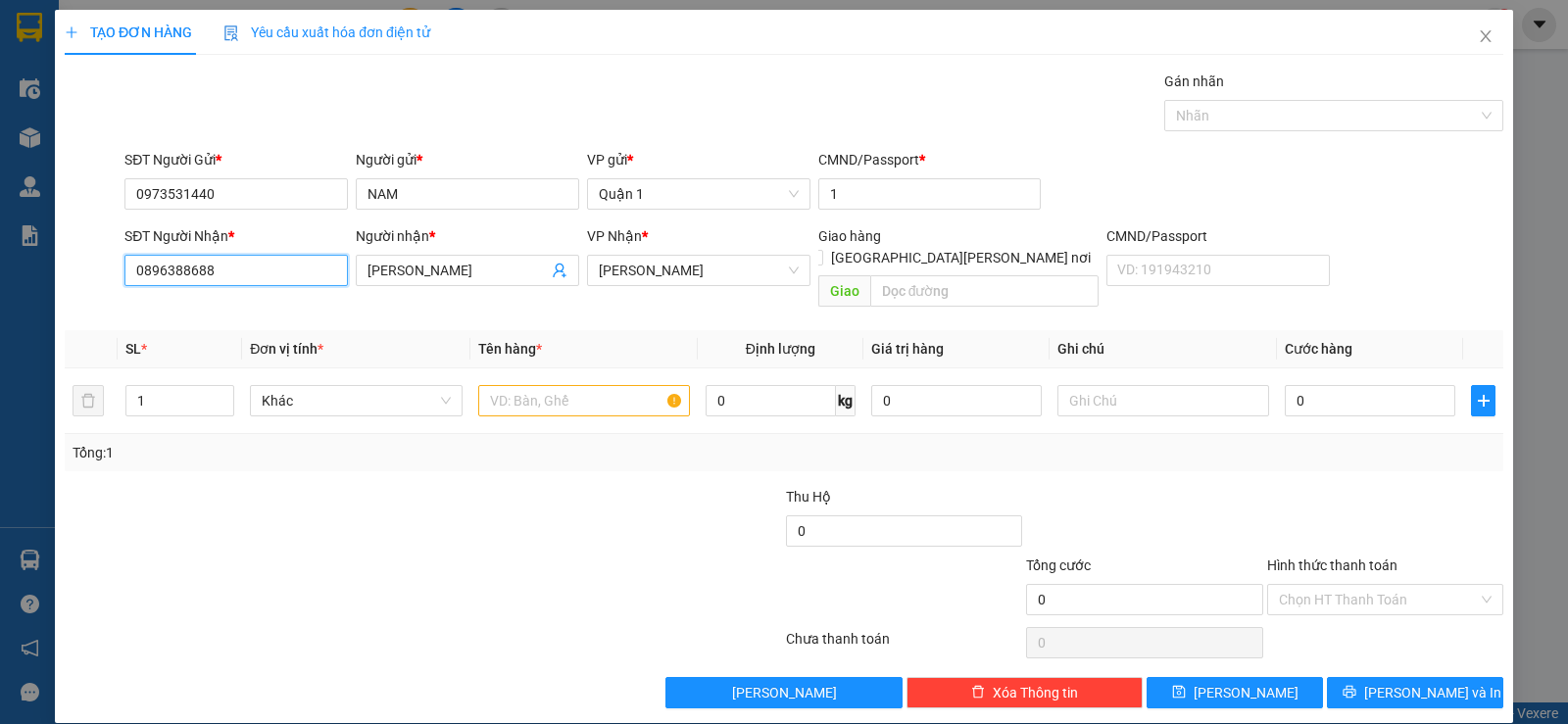
click at [257, 277] on input "0896388688" at bounding box center [236, 270] width 223 height 31
click at [353, 308] on div "Transit Pickup Surcharge Ids Transit Deliver Surcharge Ids Transit Deliver Surc…" at bounding box center [784, 389] width 1438 height 637
click at [403, 268] on input "XUÂN TỨ" at bounding box center [457, 271] width 180 height 22
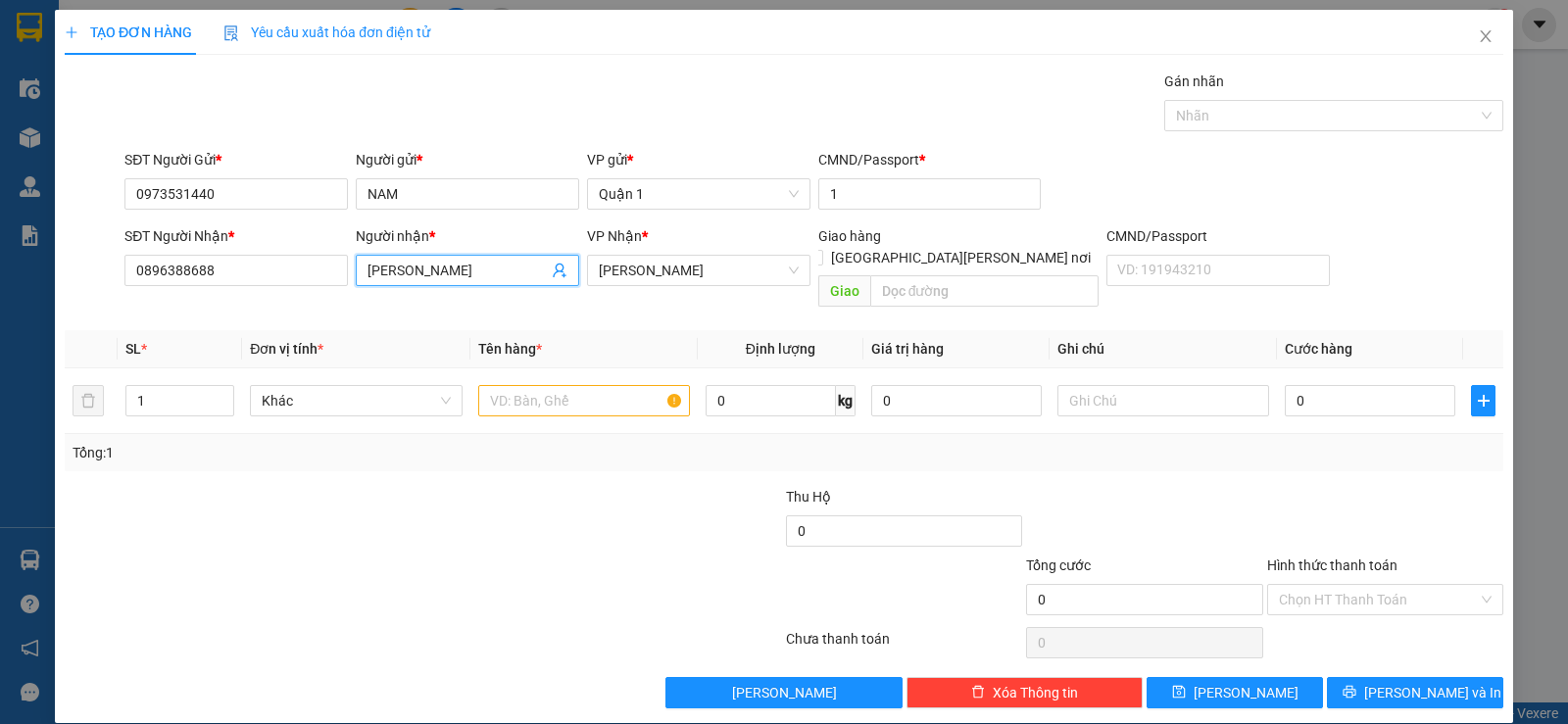
click at [404, 265] on input "XUÂN TỨ" at bounding box center [457, 271] width 180 height 22
type input "XUÂNTỨ"
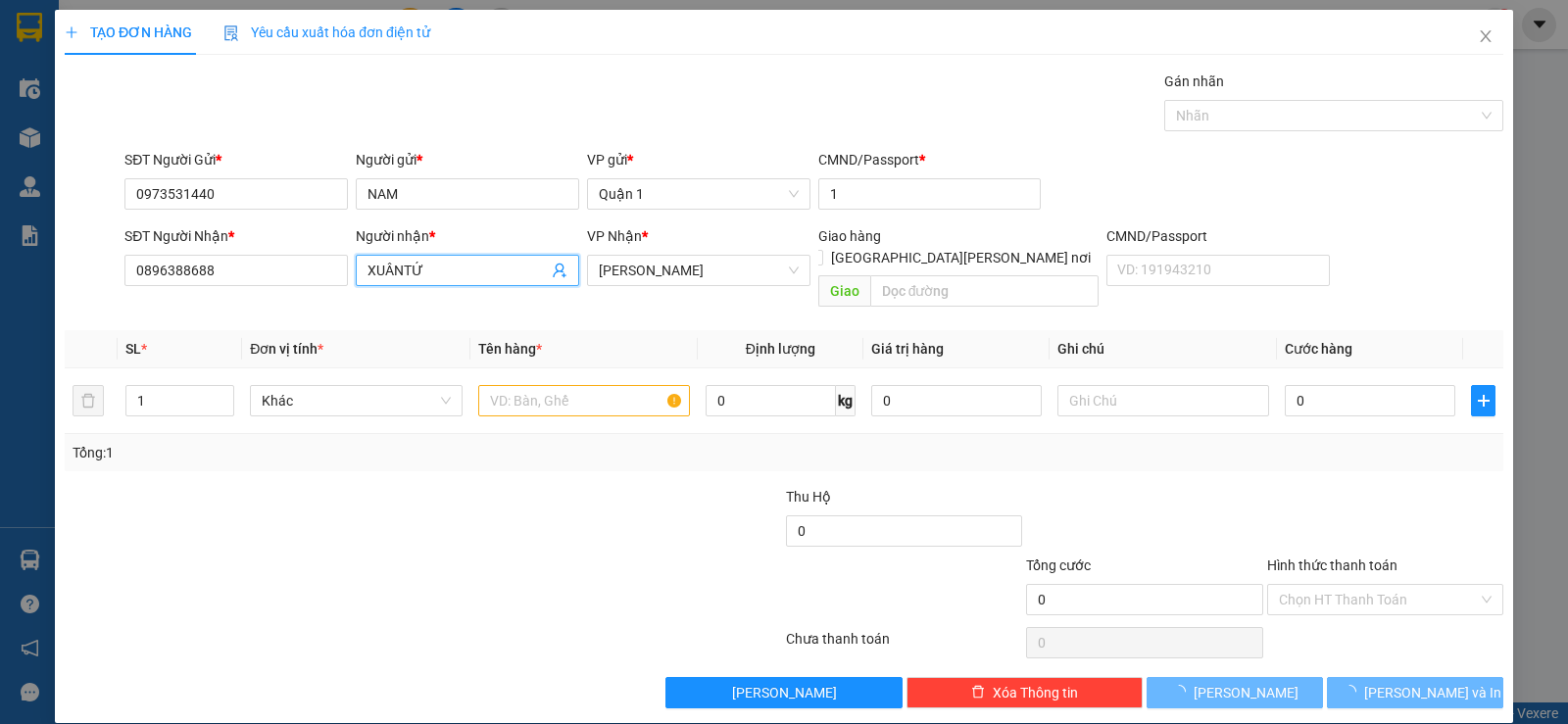
click at [392, 276] on input "XUÂNTỨ" at bounding box center [457, 271] width 180 height 22
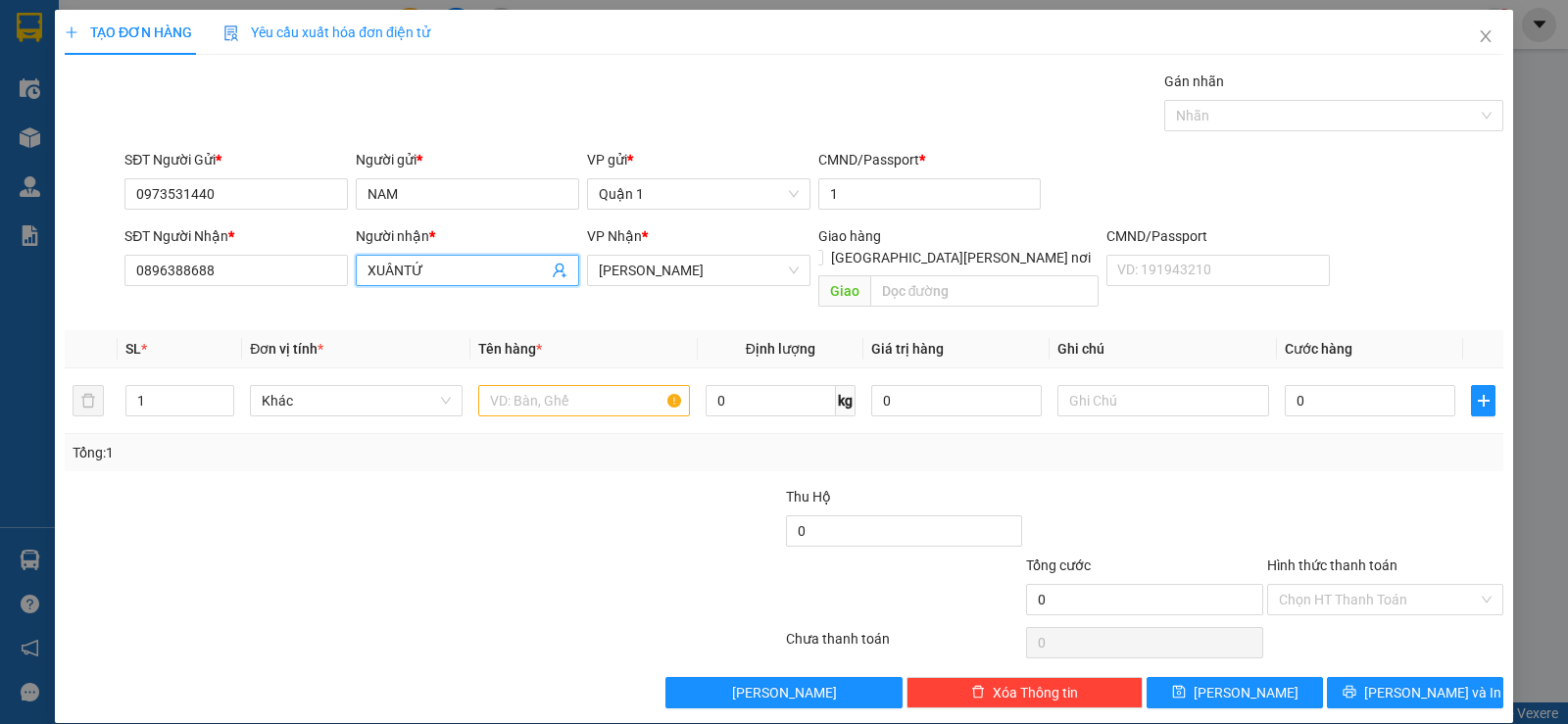
click at [392, 276] on input "XUÂNTỨ" at bounding box center [457, 271] width 180 height 22
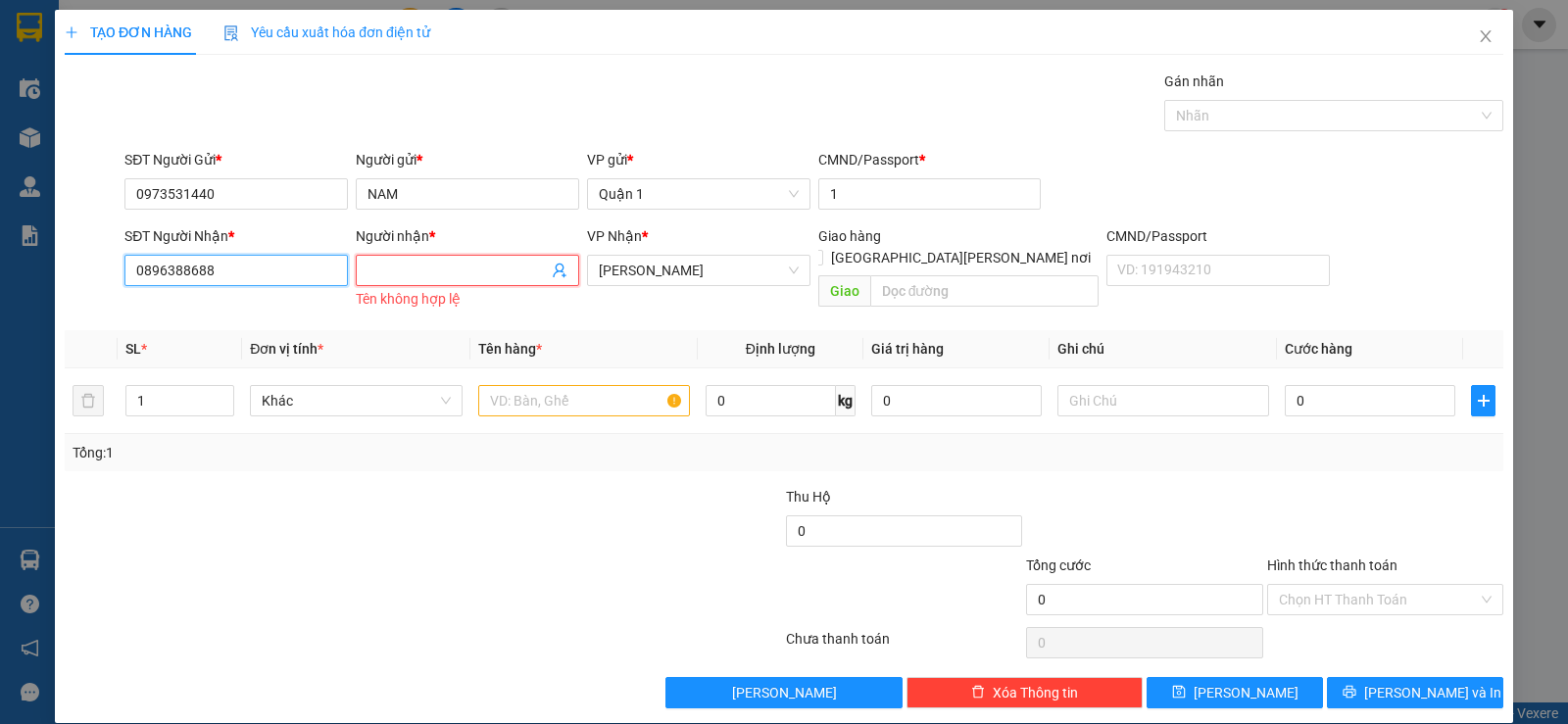
click at [280, 275] on input "0896388688" at bounding box center [236, 270] width 223 height 31
click at [279, 273] on input "0896388688" at bounding box center [236, 270] width 223 height 31
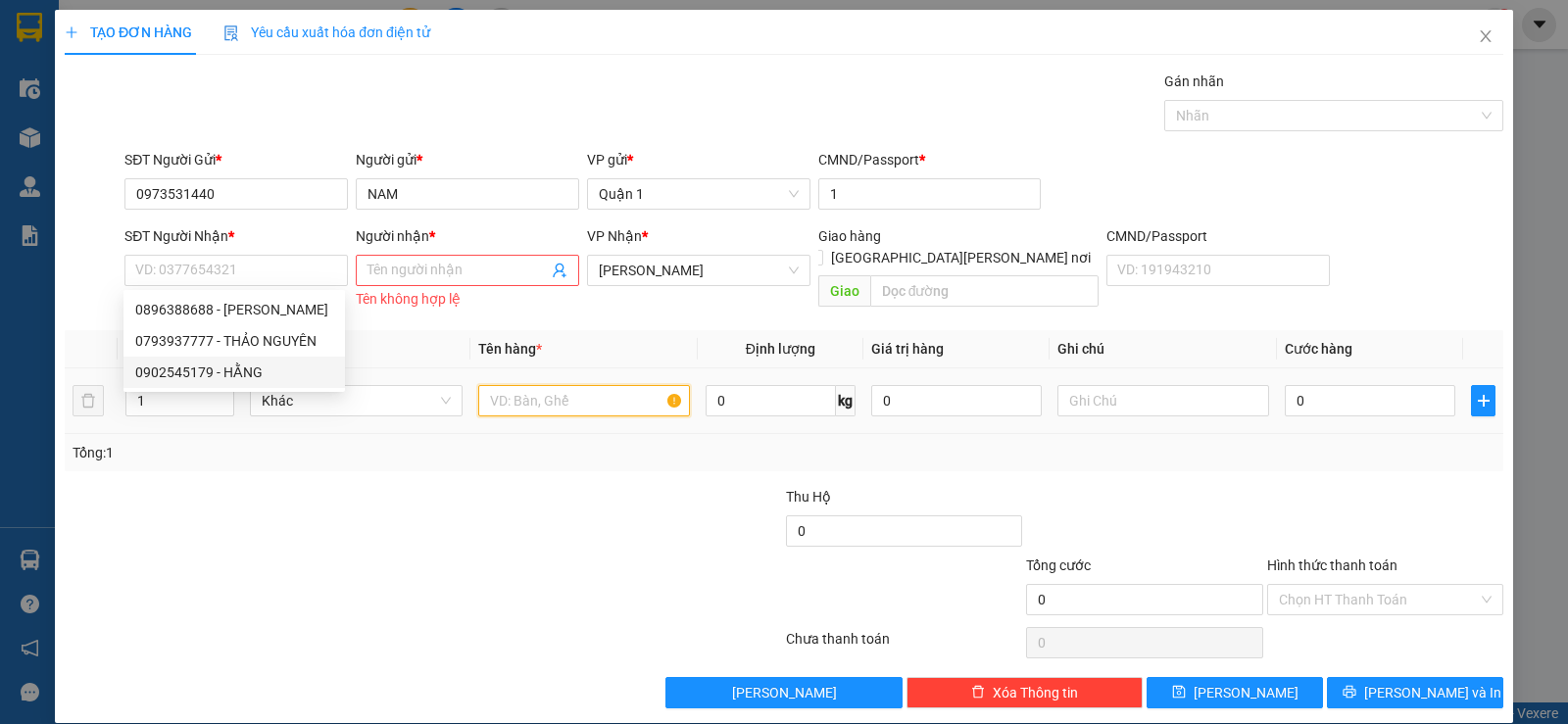
click at [555, 398] on input "text" at bounding box center [584, 400] width 211 height 31
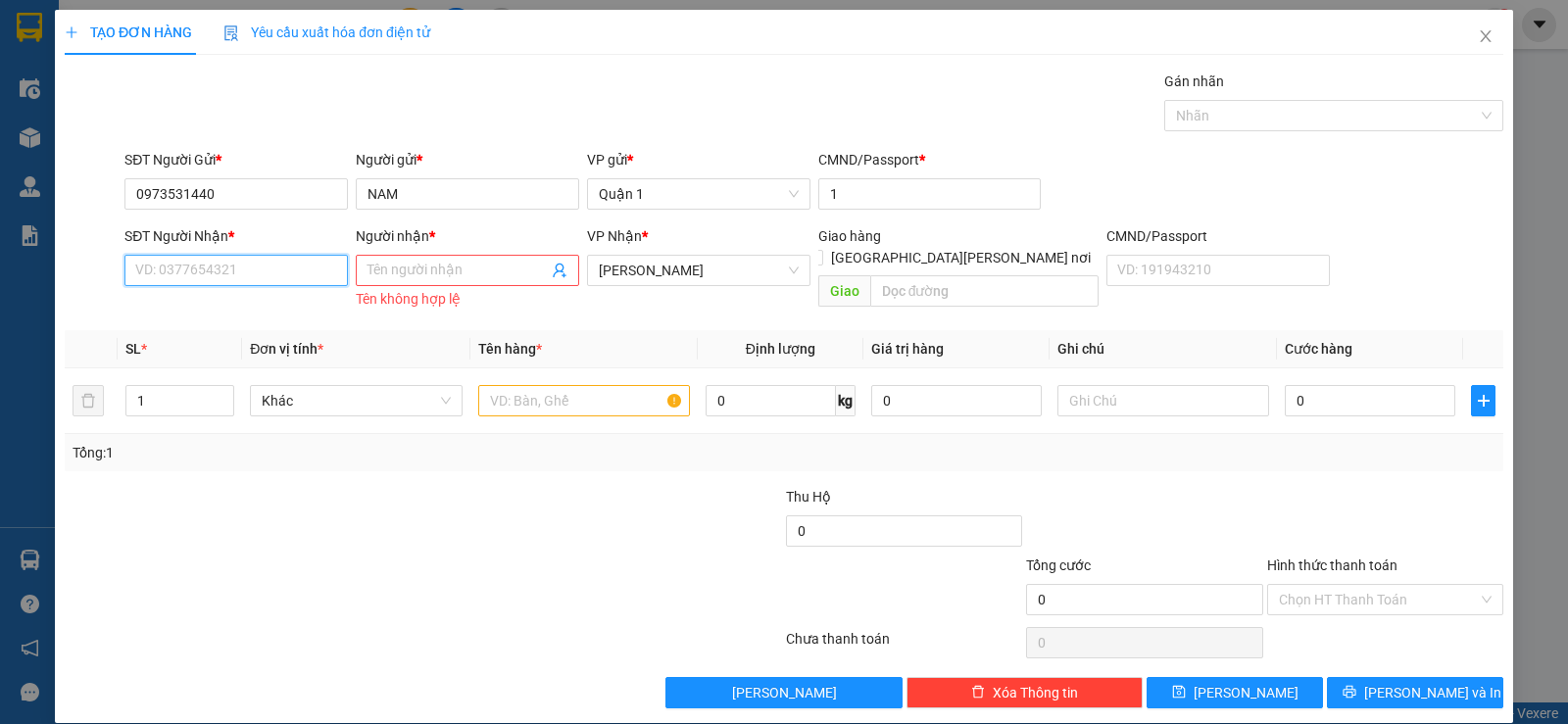
click at [206, 263] on input "SĐT Người Nhận *" at bounding box center [236, 270] width 223 height 31
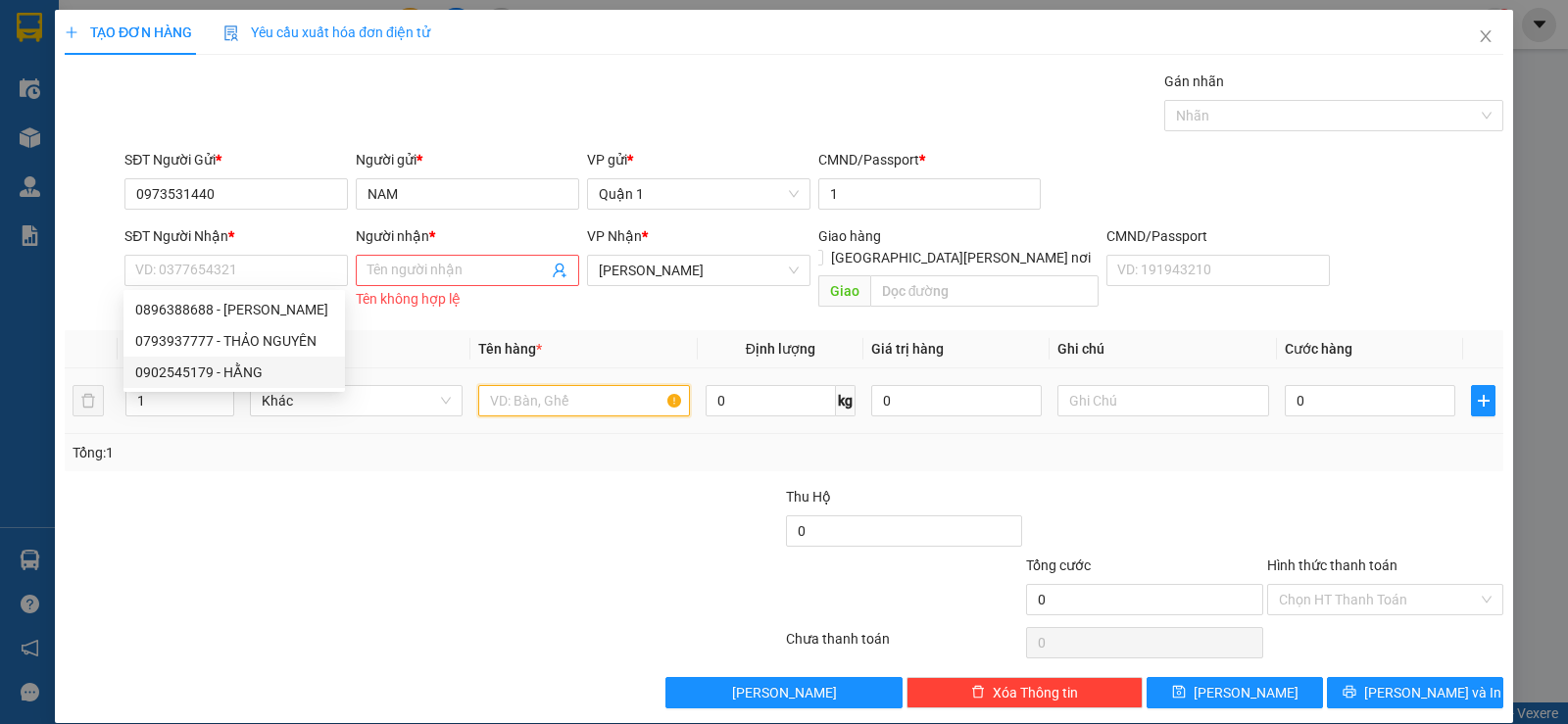
click at [551, 394] on input "text" at bounding box center [584, 400] width 211 height 31
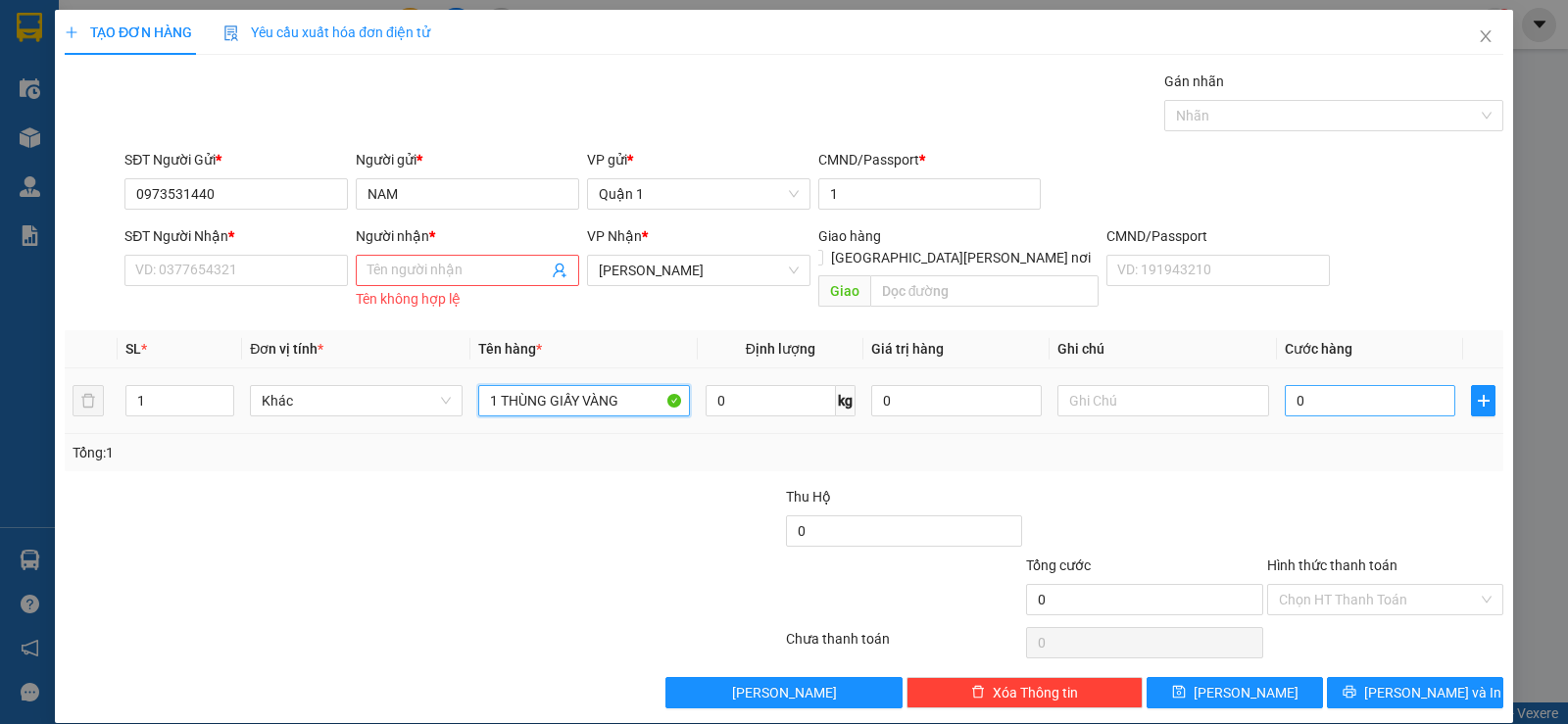
type input "1 THÙNG GIẤY VÀNG"
click at [1326, 397] on input "0" at bounding box center [1370, 400] width 170 height 31
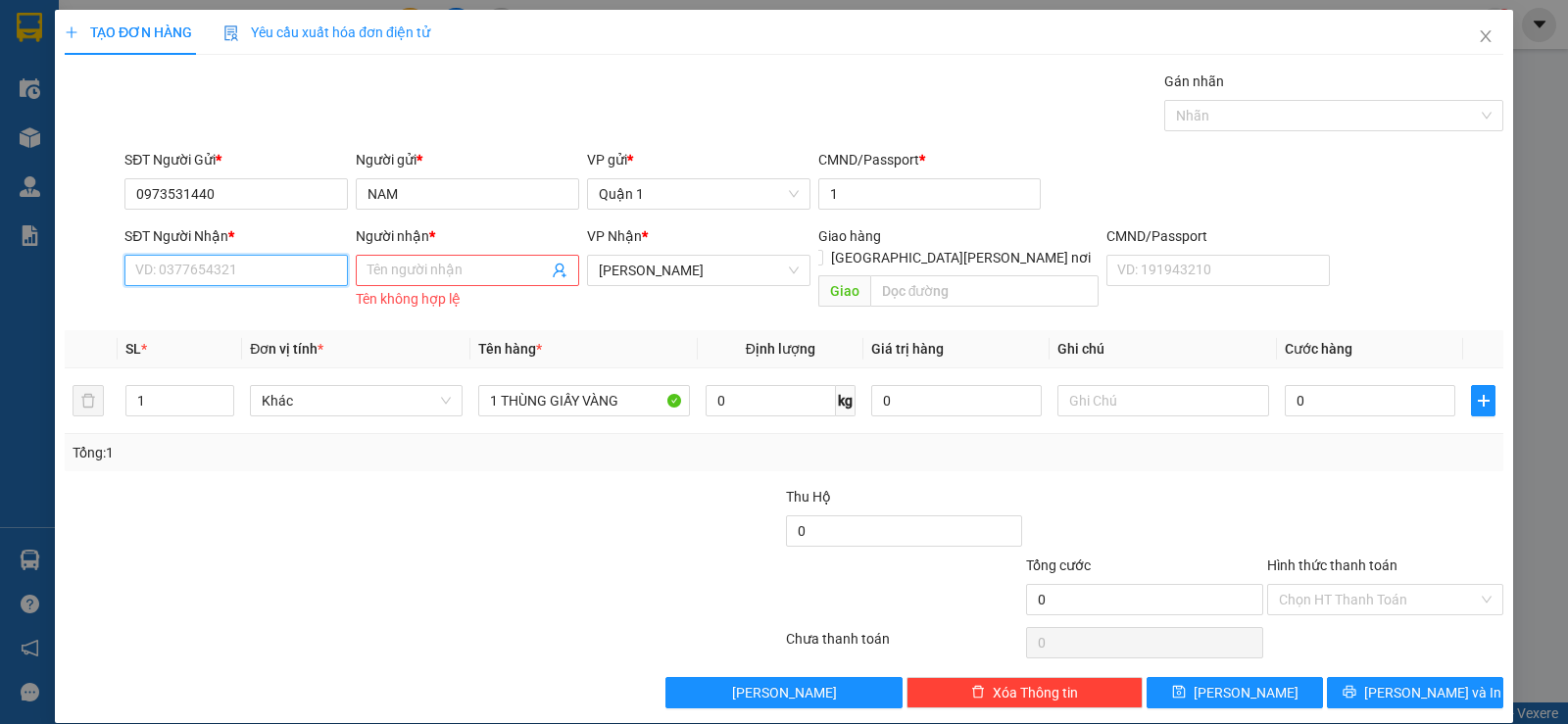
drag, startPoint x: 277, startPoint y: 269, endPoint x: 257, endPoint y: 269, distance: 20.0
click at [274, 269] on input "SĐT Người Nhận *" at bounding box center [236, 270] width 223 height 31
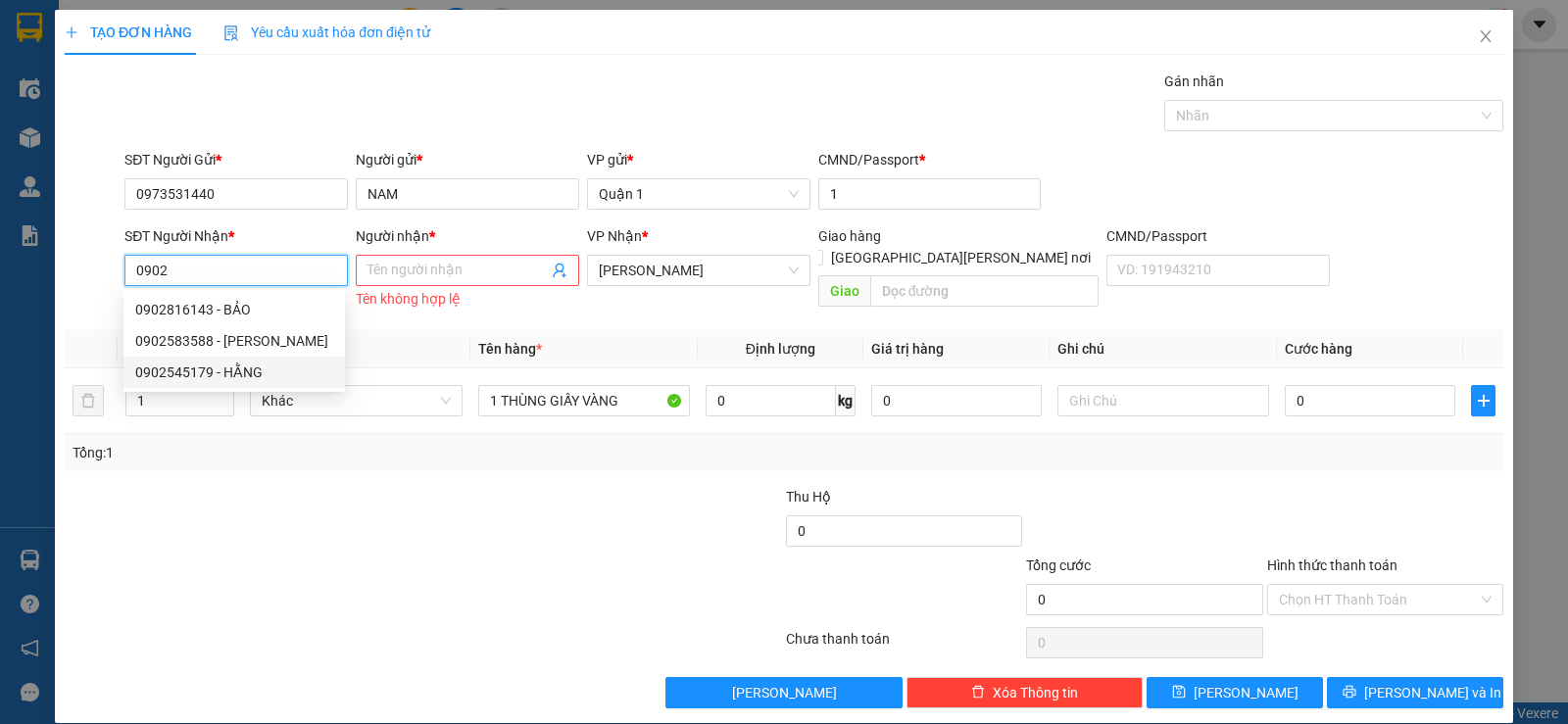
click at [200, 365] on div "0902545179 - HẰNG" at bounding box center [234, 372] width 198 height 22
type input "0902545179"
type input "HẰNG"
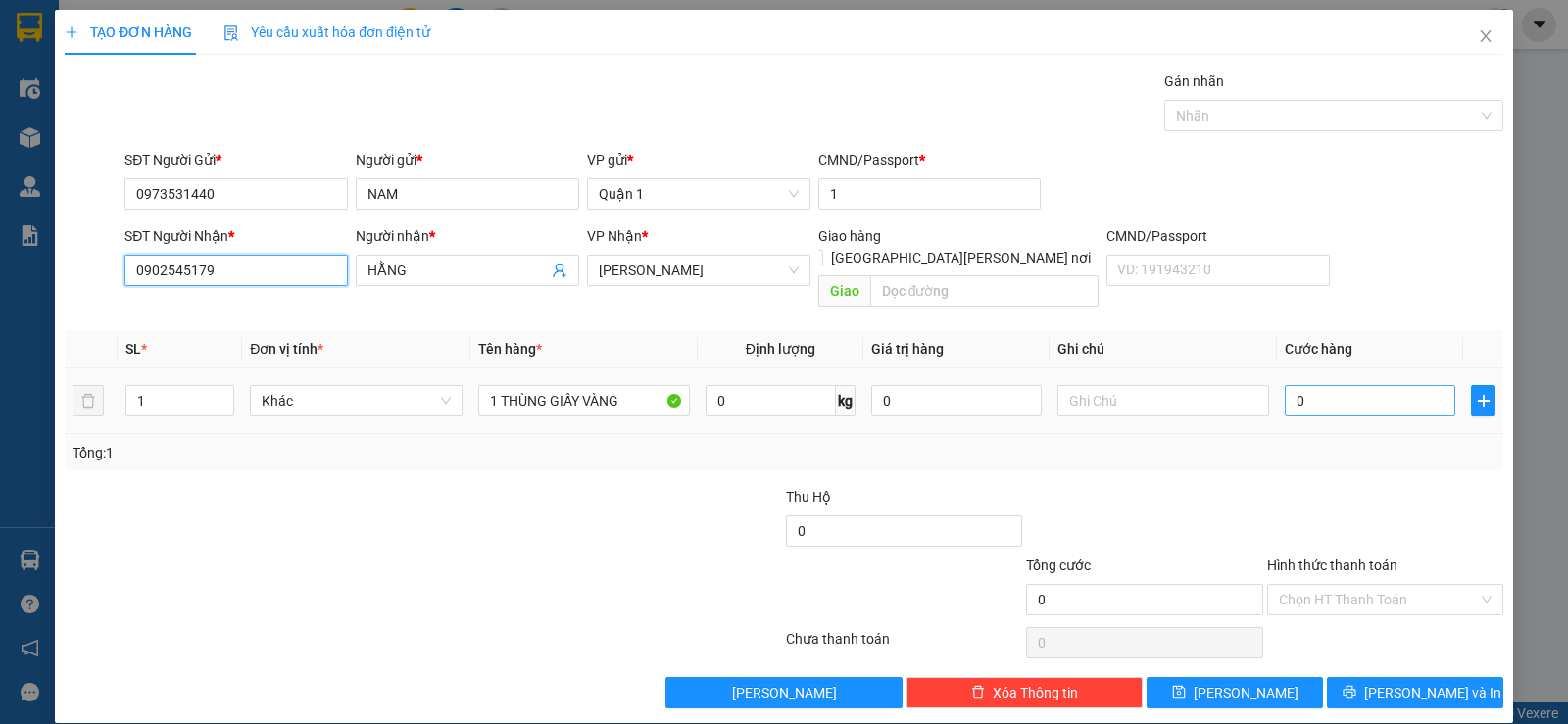
type input "0902545179"
click at [1307, 385] on input "0" at bounding box center [1370, 400] width 170 height 31
click at [288, 269] on input "0902545179" at bounding box center [236, 270] width 223 height 31
click at [286, 268] on input "0902545179" at bounding box center [236, 270] width 223 height 31
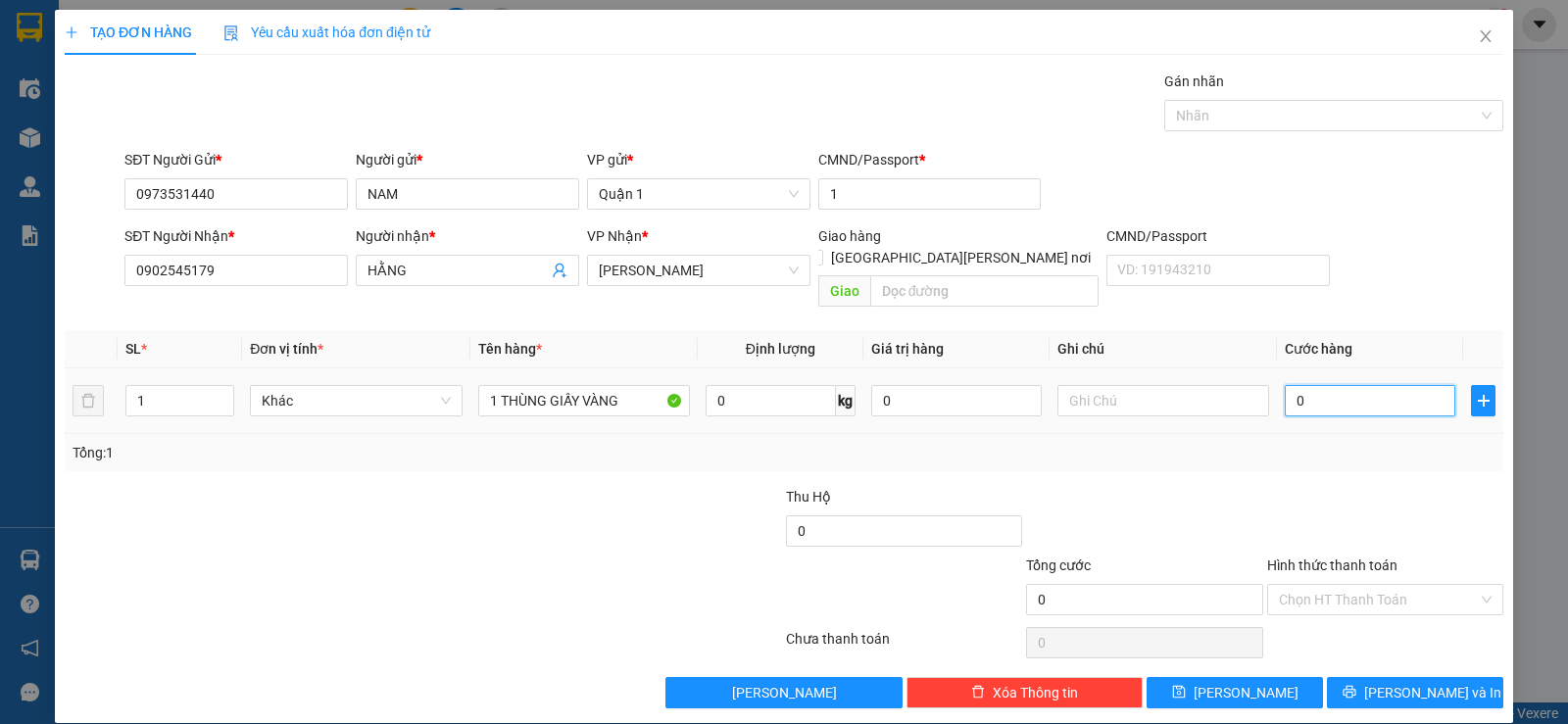
click at [1394, 385] on input "0" at bounding box center [1370, 400] width 170 height 31
type input "5"
type input "50"
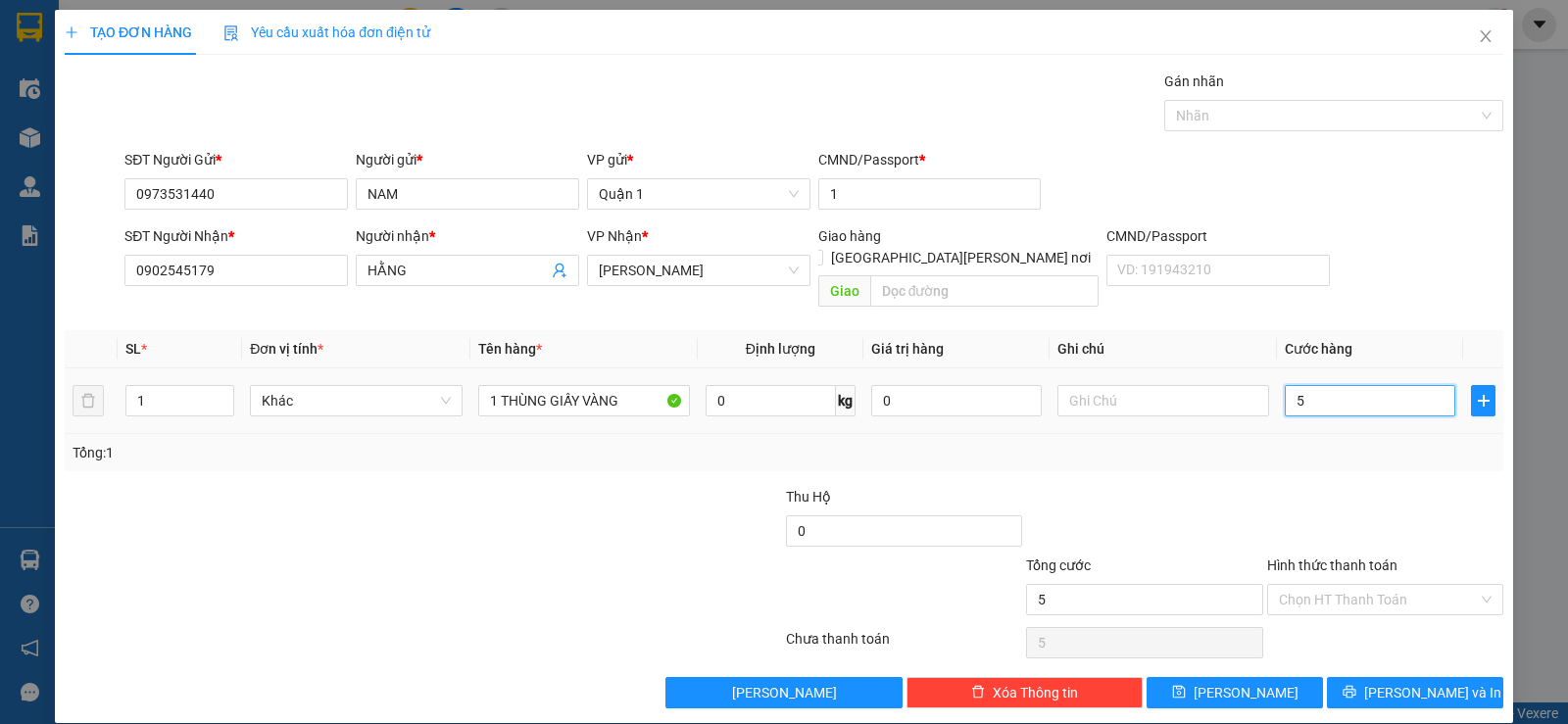
type input "50"
click at [1379, 263] on div "SĐT Người Nhận * 0902545179 Người nhận * HẰNG VP Nhận * Lê Hồng Phong Giao hàng…" at bounding box center [814, 270] width 1387 height 90
click at [1391, 682] on span "Lưu và In" at bounding box center [1433, 693] width 137 height 22
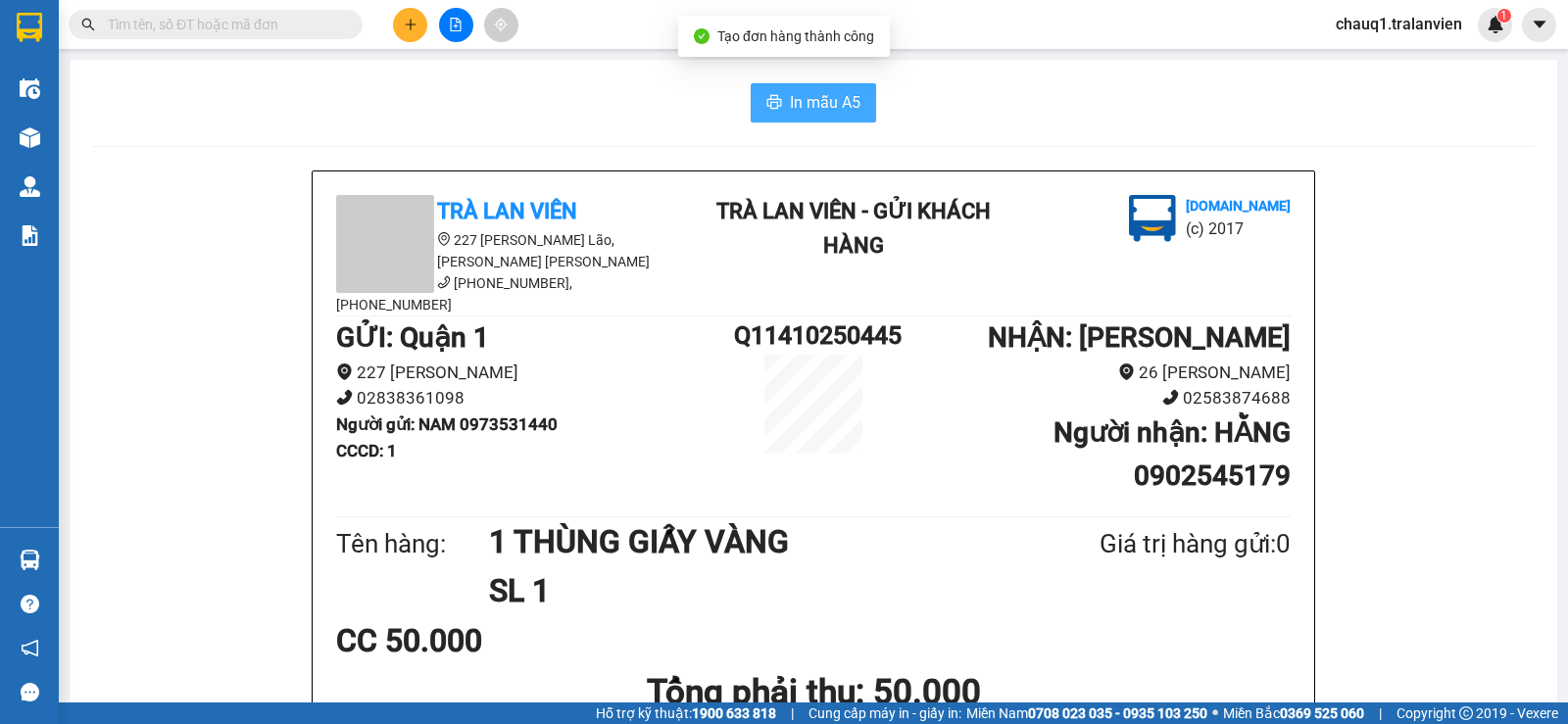
click at [756, 102] on button "In mẫu A5" at bounding box center [813, 103] width 126 height 39
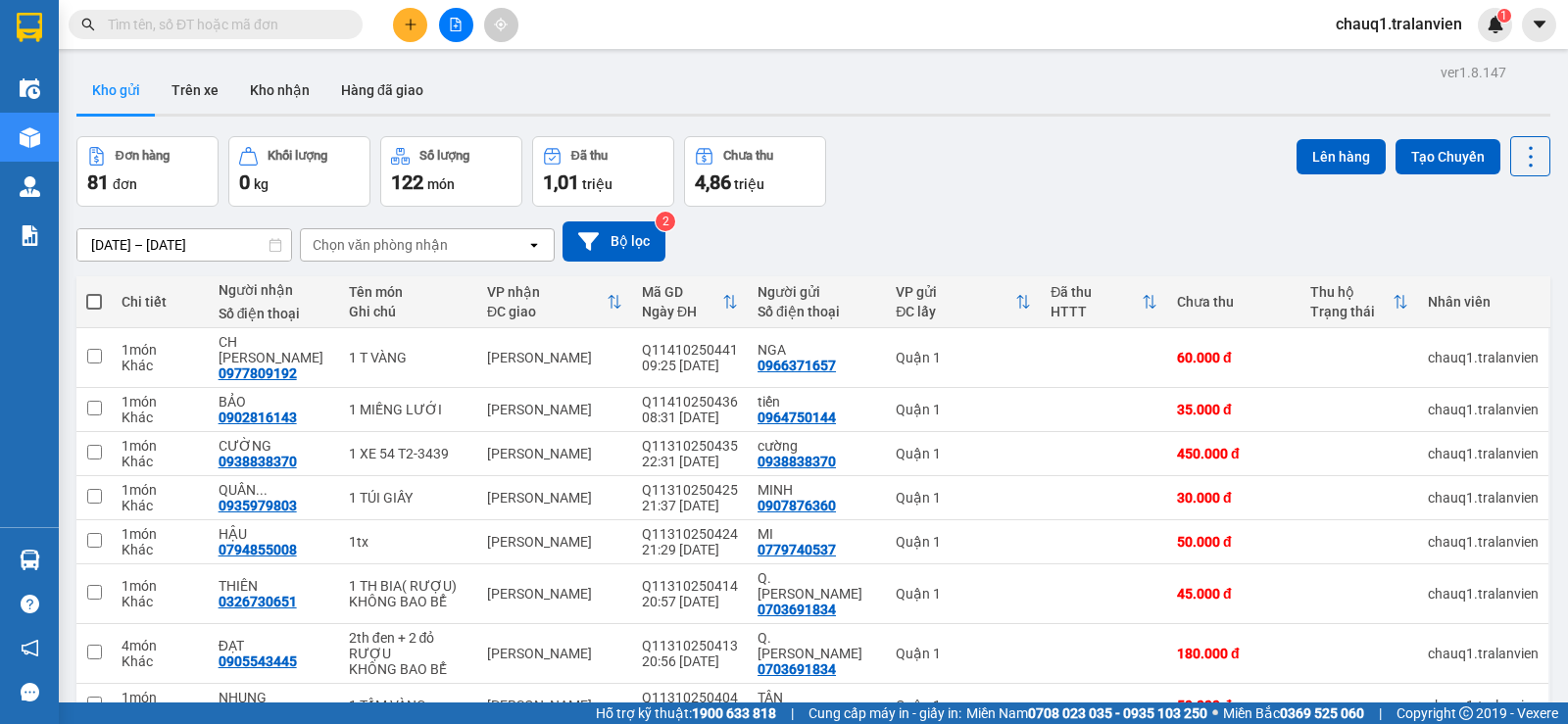
click at [266, 22] on input "text" at bounding box center [223, 25] width 231 height 22
paste input "0902545179"
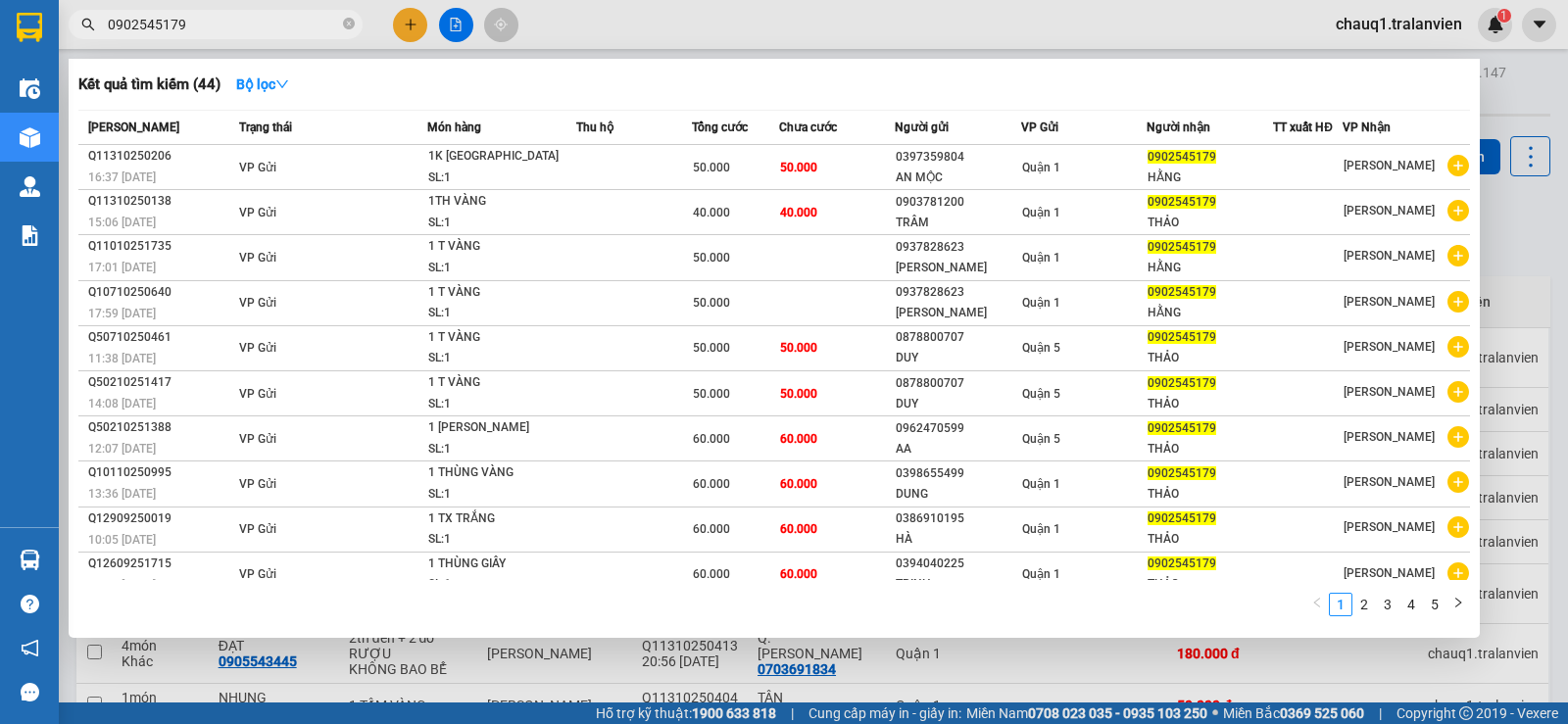
type input "0902545179"
